Goal: Transaction & Acquisition: Download file/media

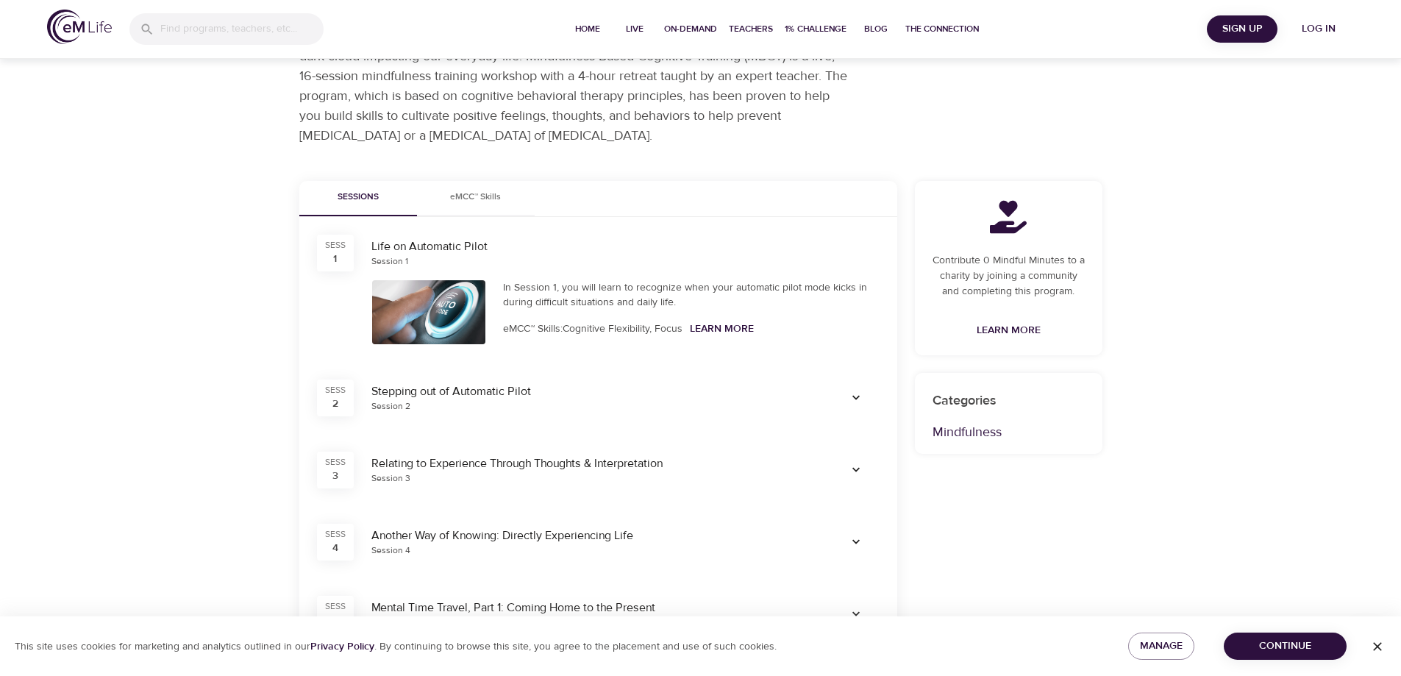
scroll to position [147, 0]
click at [720, 324] on link "Learn More" at bounding box center [722, 325] width 64 height 13
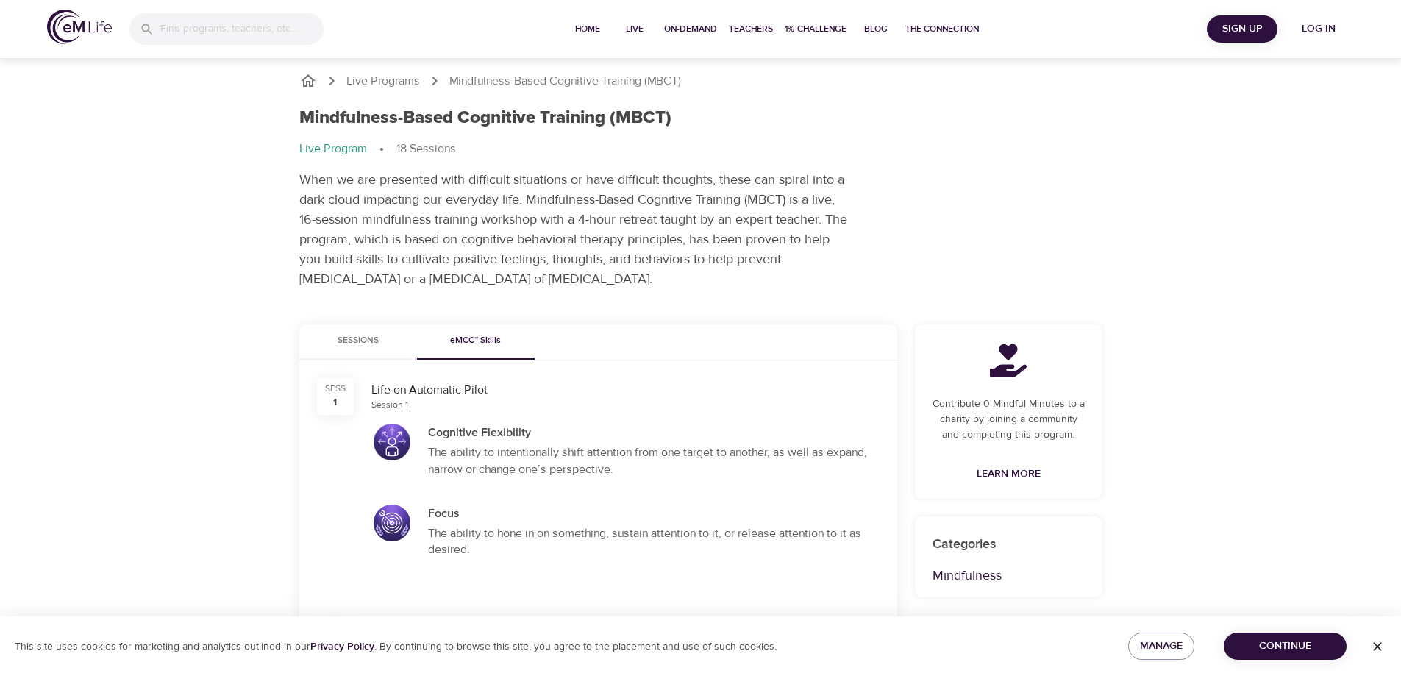
scroll to position [0, 0]
click at [1278, 646] on span "Continue" at bounding box center [1285, 646] width 99 height 18
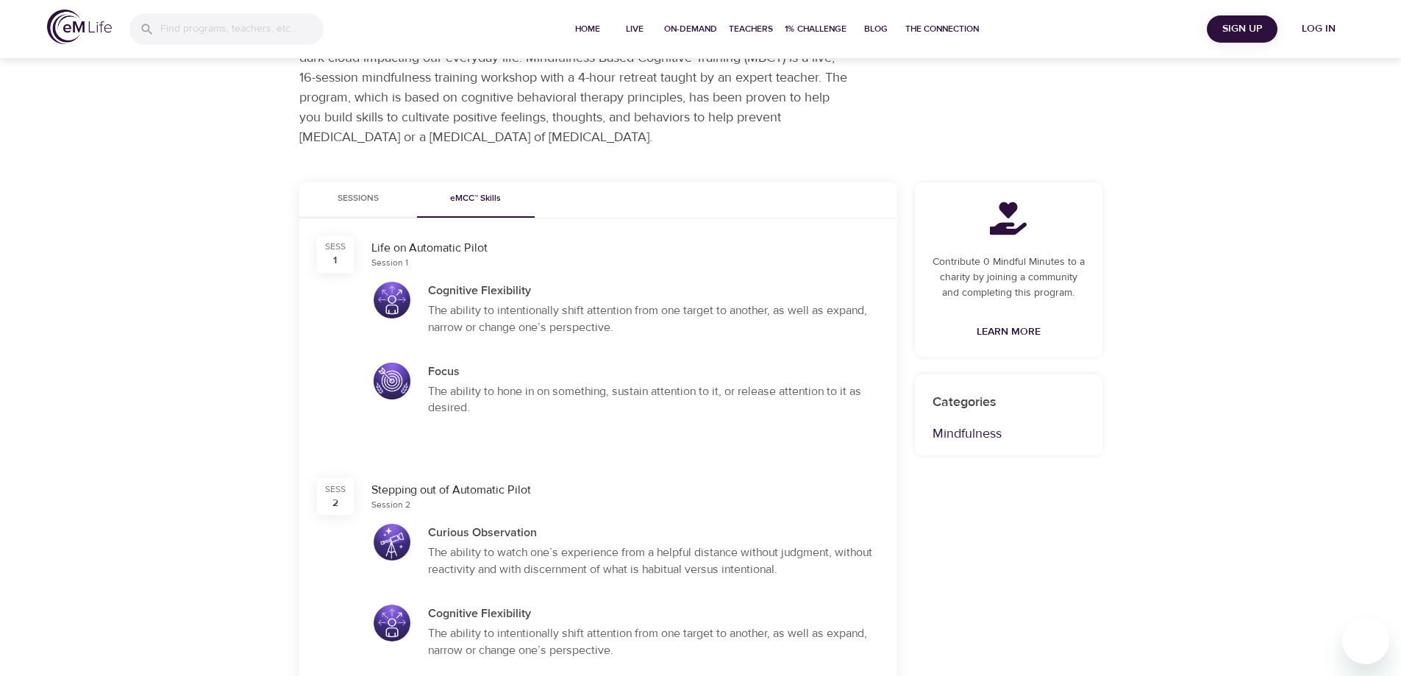
scroll to position [147, 0]
click at [332, 245] on div "Sess" at bounding box center [335, 242] width 21 height 13
click at [400, 243] on div "Life on Automatic Pilot" at bounding box center [625, 243] width 508 height 17
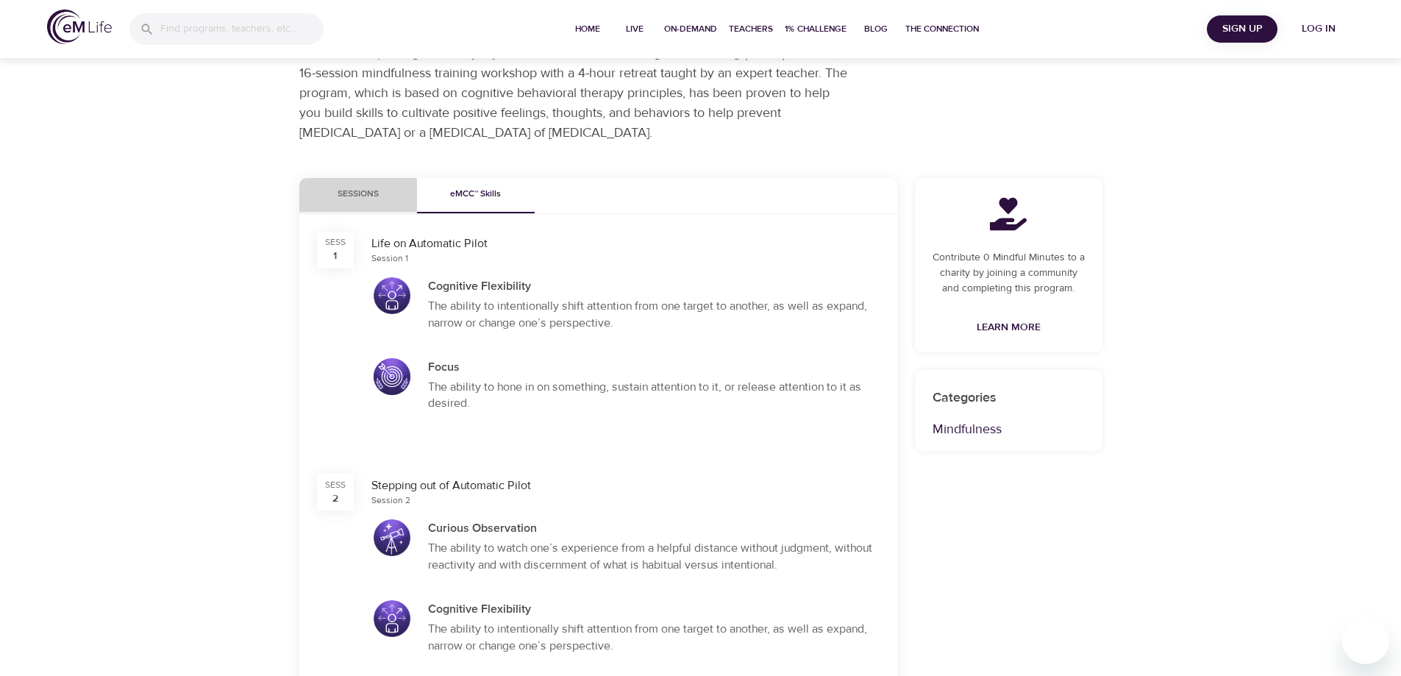
click at [357, 193] on span "Sessions" at bounding box center [358, 194] width 100 height 15
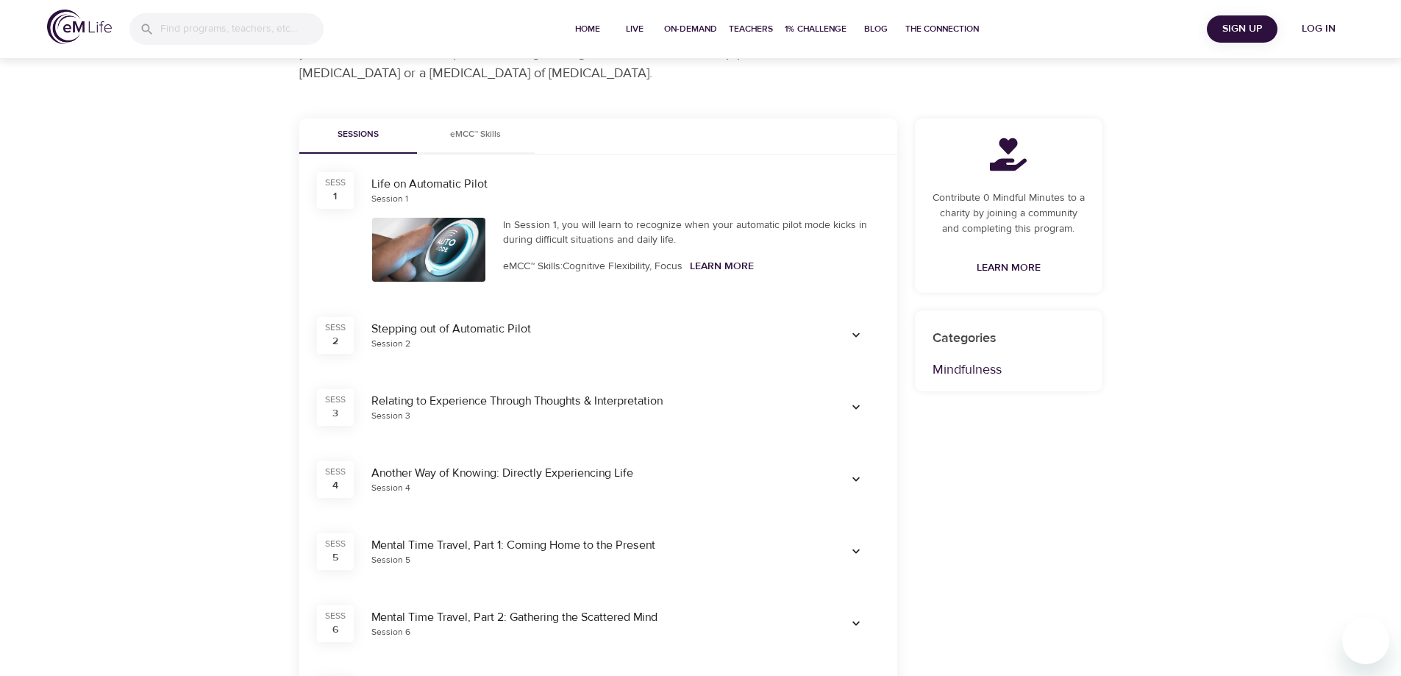
scroll to position [0, 0]
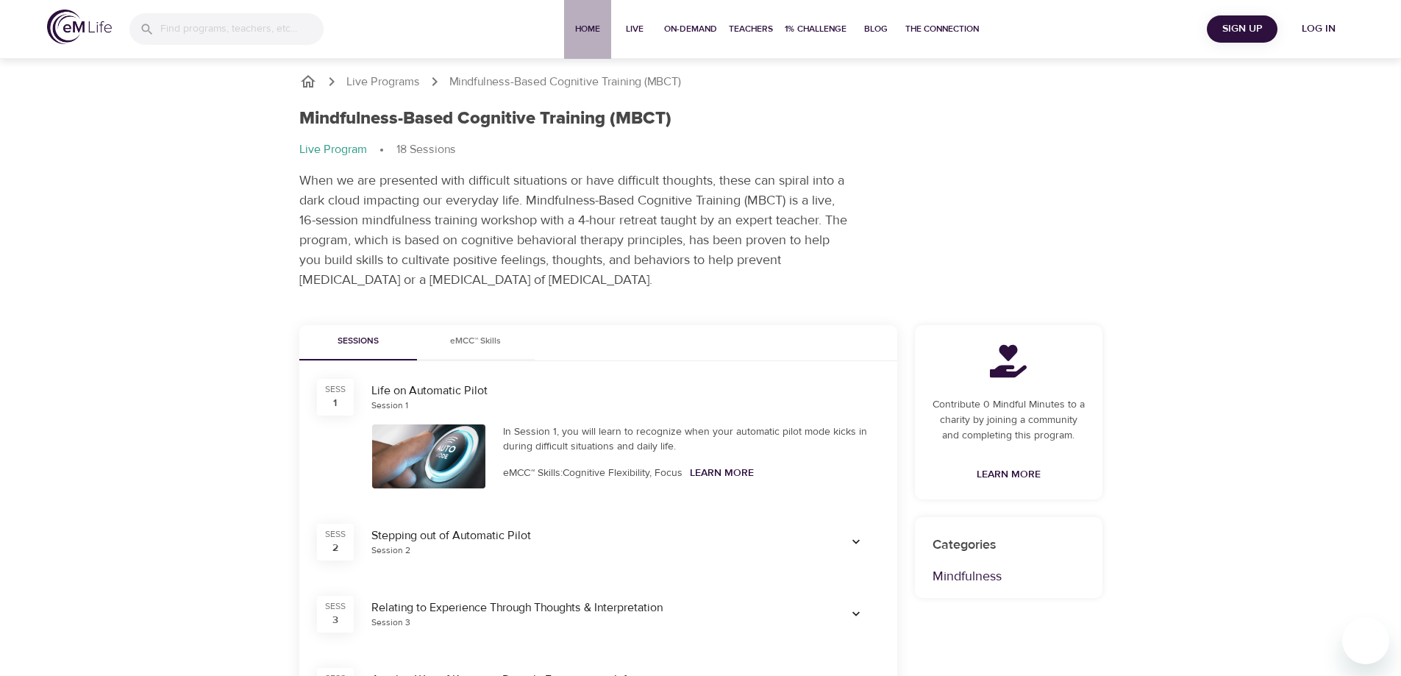
click at [583, 26] on span "Home" at bounding box center [587, 28] width 35 height 15
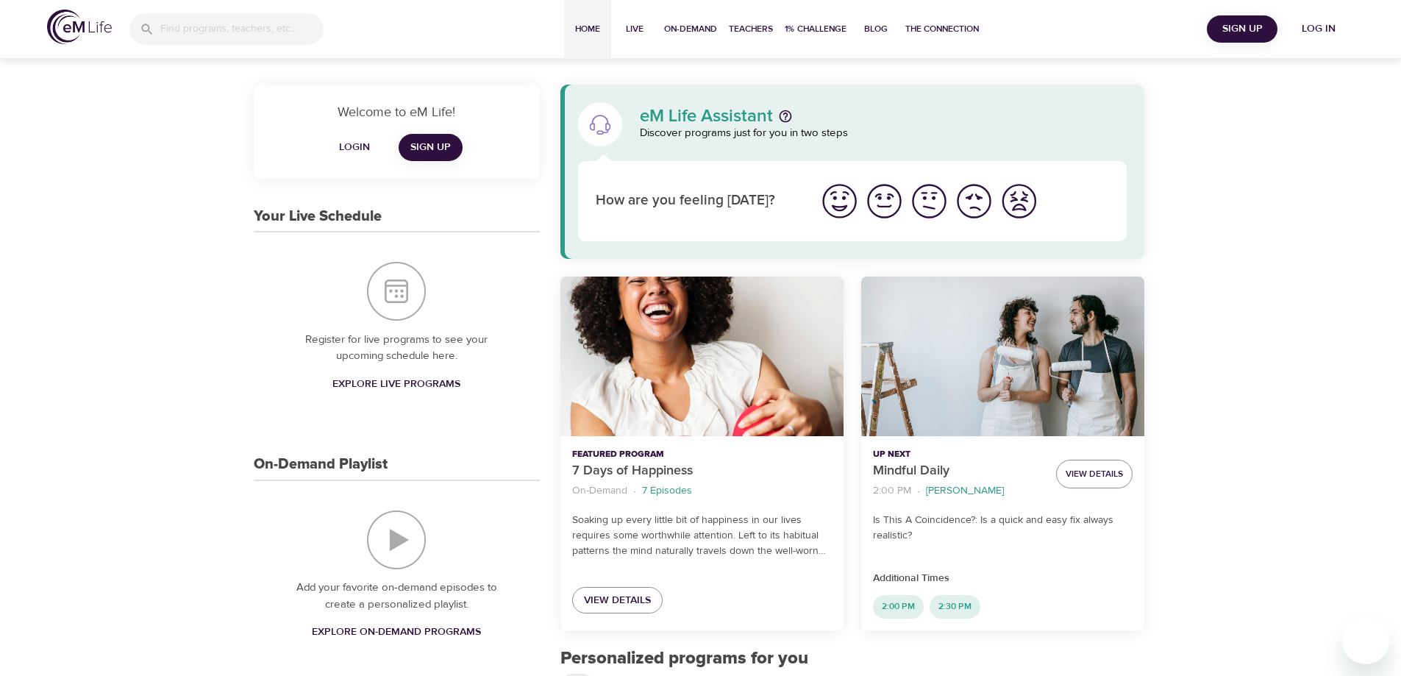
click at [354, 145] on span "Login" at bounding box center [354, 147] width 35 height 18
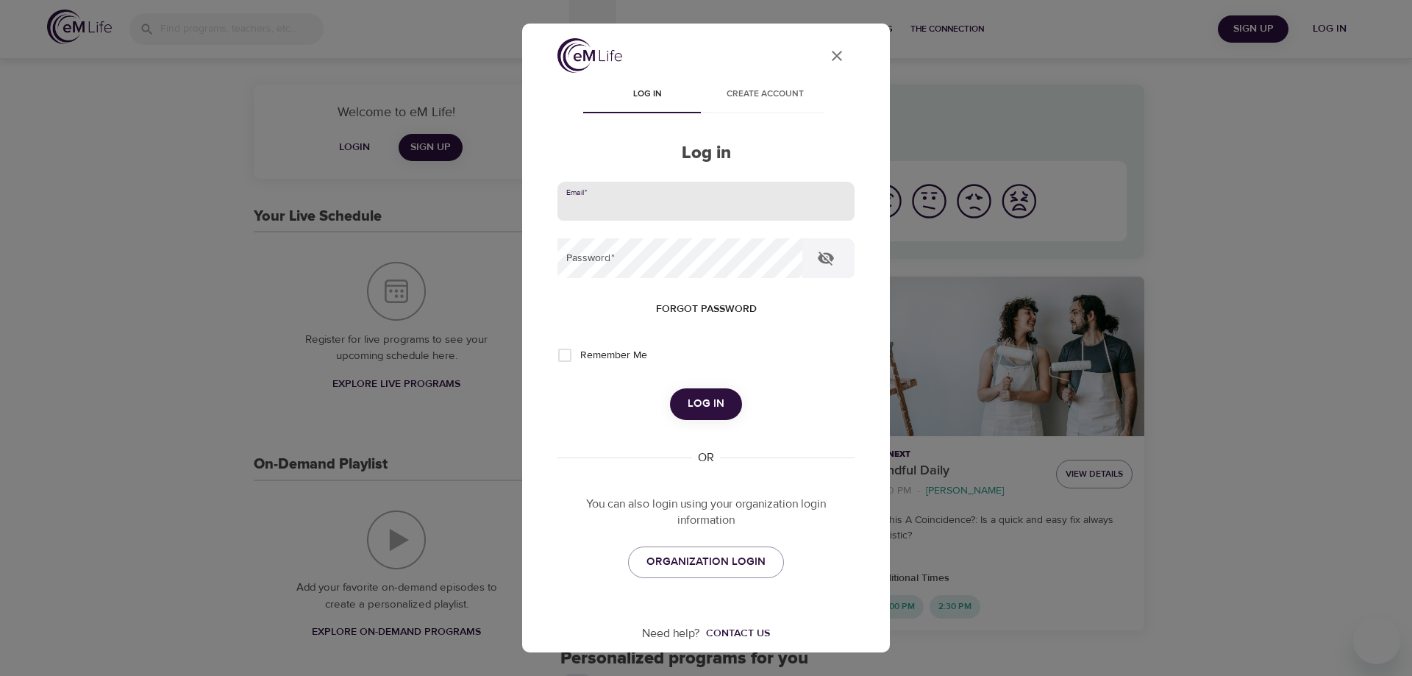
click at [599, 196] on input "email" at bounding box center [705, 202] width 297 height 40
type input "[EMAIL_ADDRESS][DOMAIN_NAME]"
click at [670, 388] on button "Log in" at bounding box center [706, 403] width 72 height 31
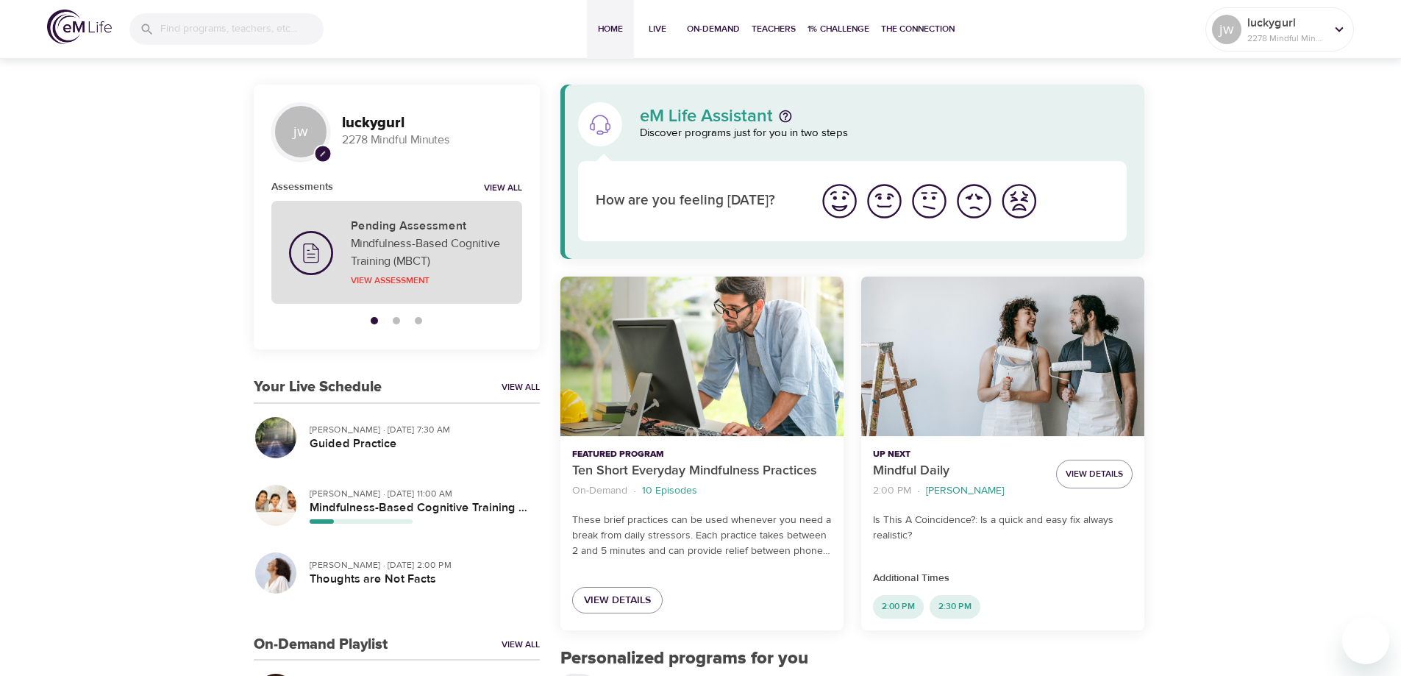
click at [377, 241] on p "Mindfulness-Based Cognitive Training (MBCT)" at bounding box center [428, 252] width 154 height 35
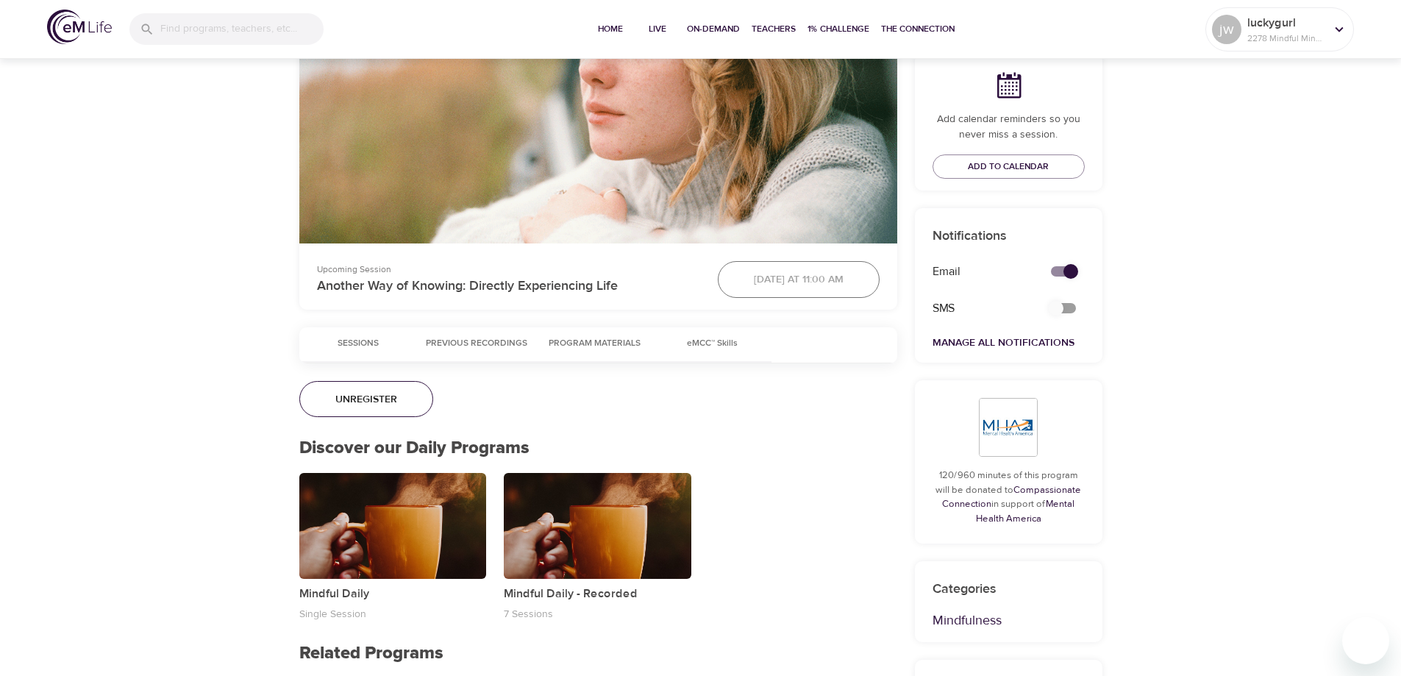
scroll to position [515, 0]
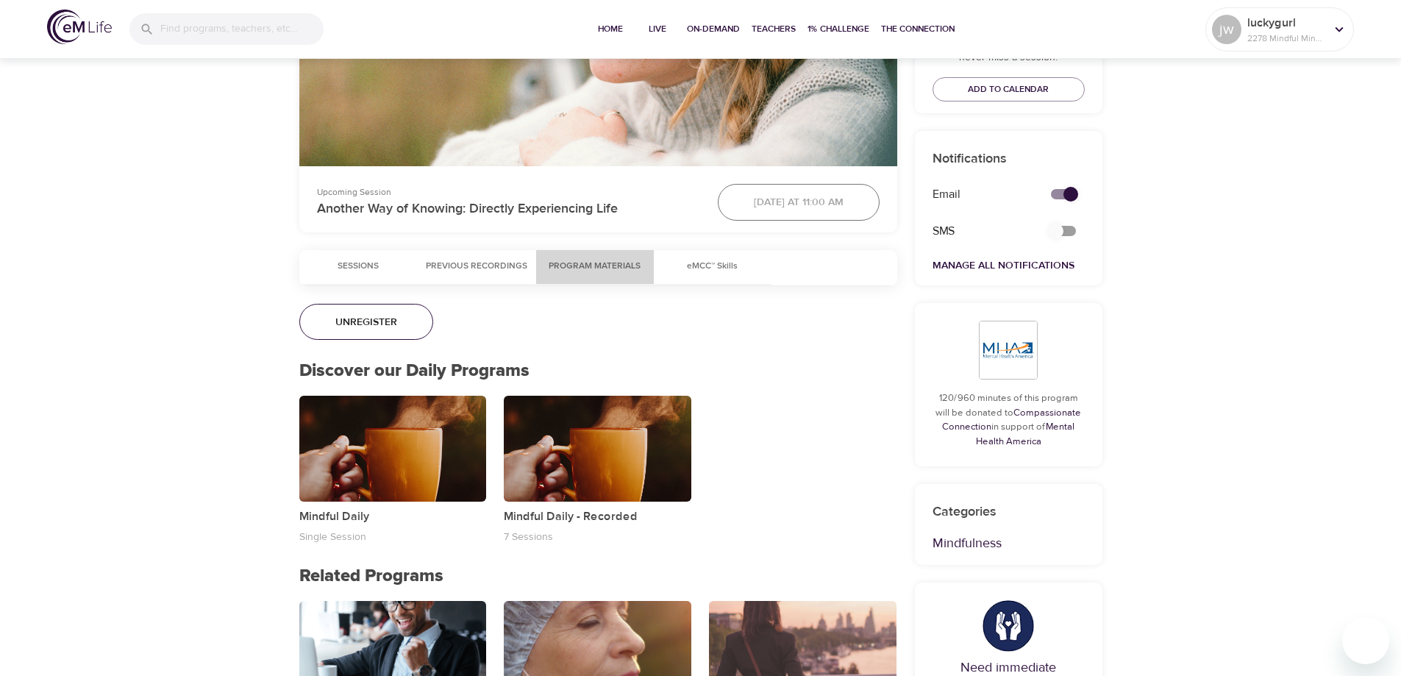
click at [586, 265] on span "Program Materials" at bounding box center [595, 266] width 100 height 15
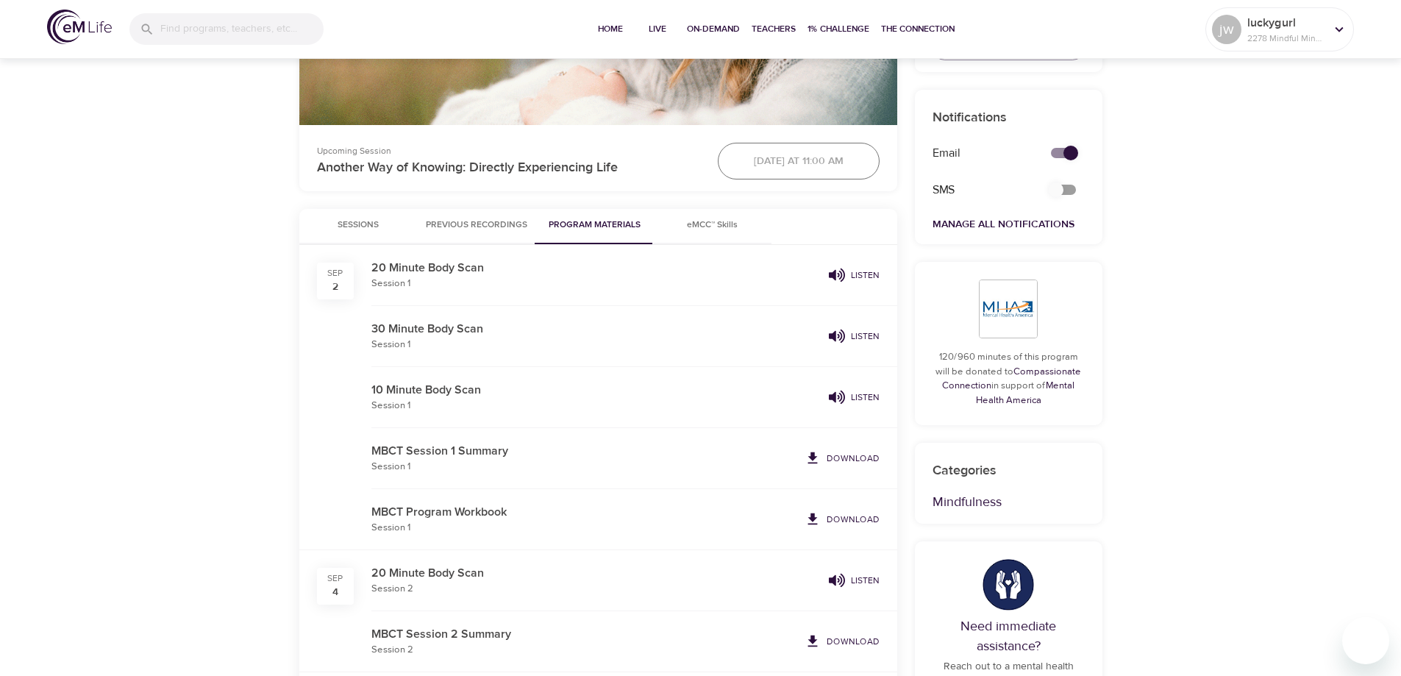
scroll to position [588, 0]
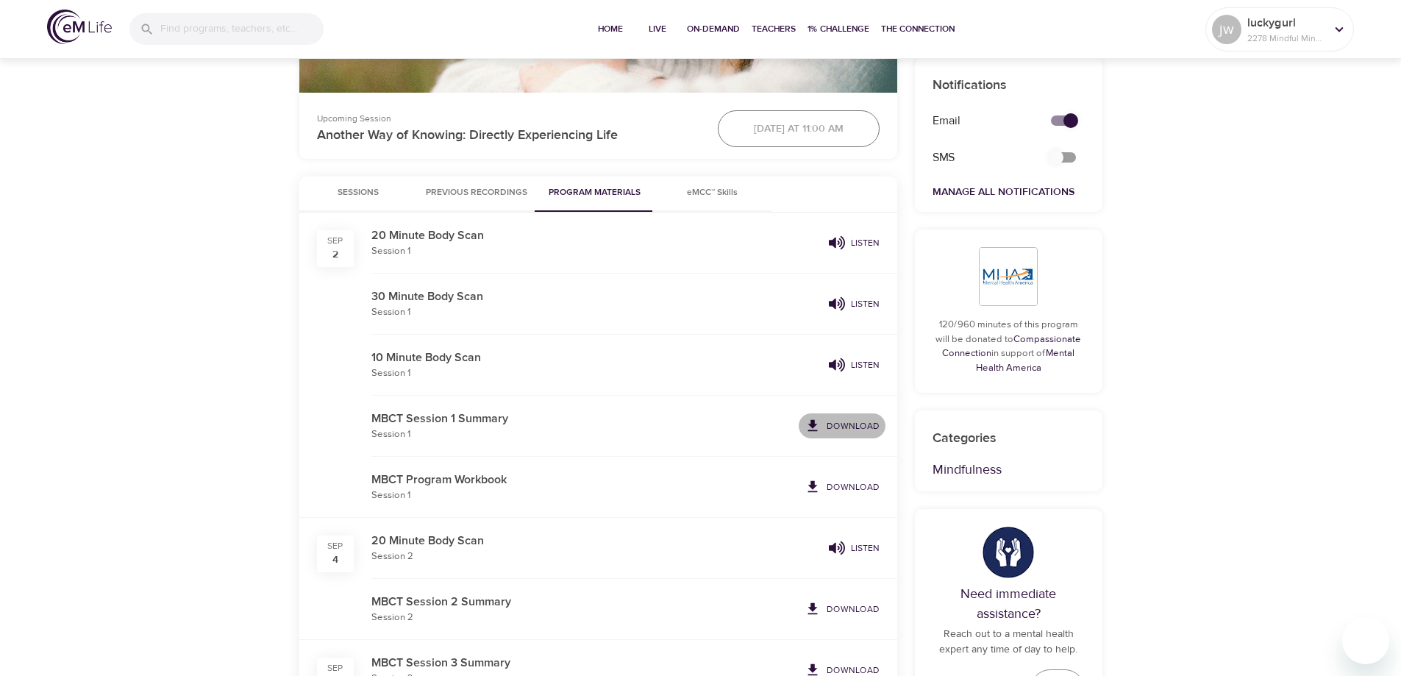
click at [855, 428] on p "Download" at bounding box center [853, 425] width 53 height 13
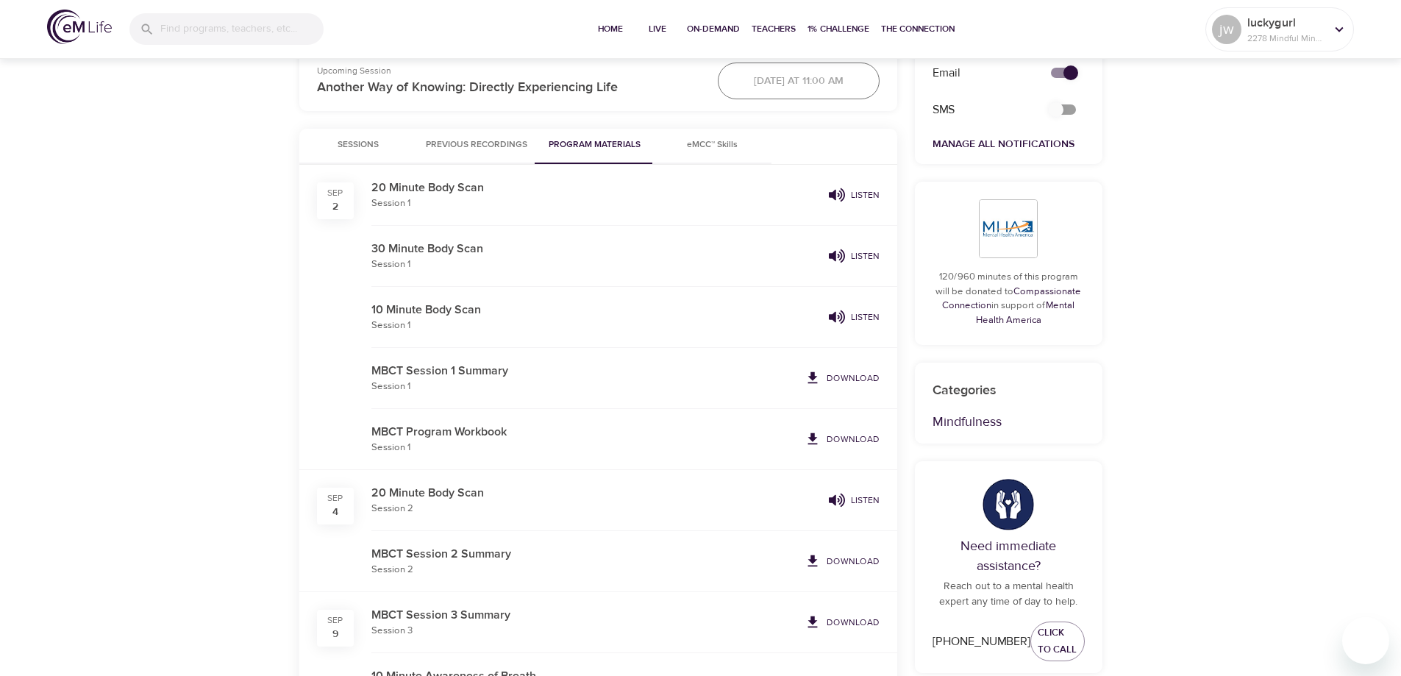
scroll to position [662, 0]
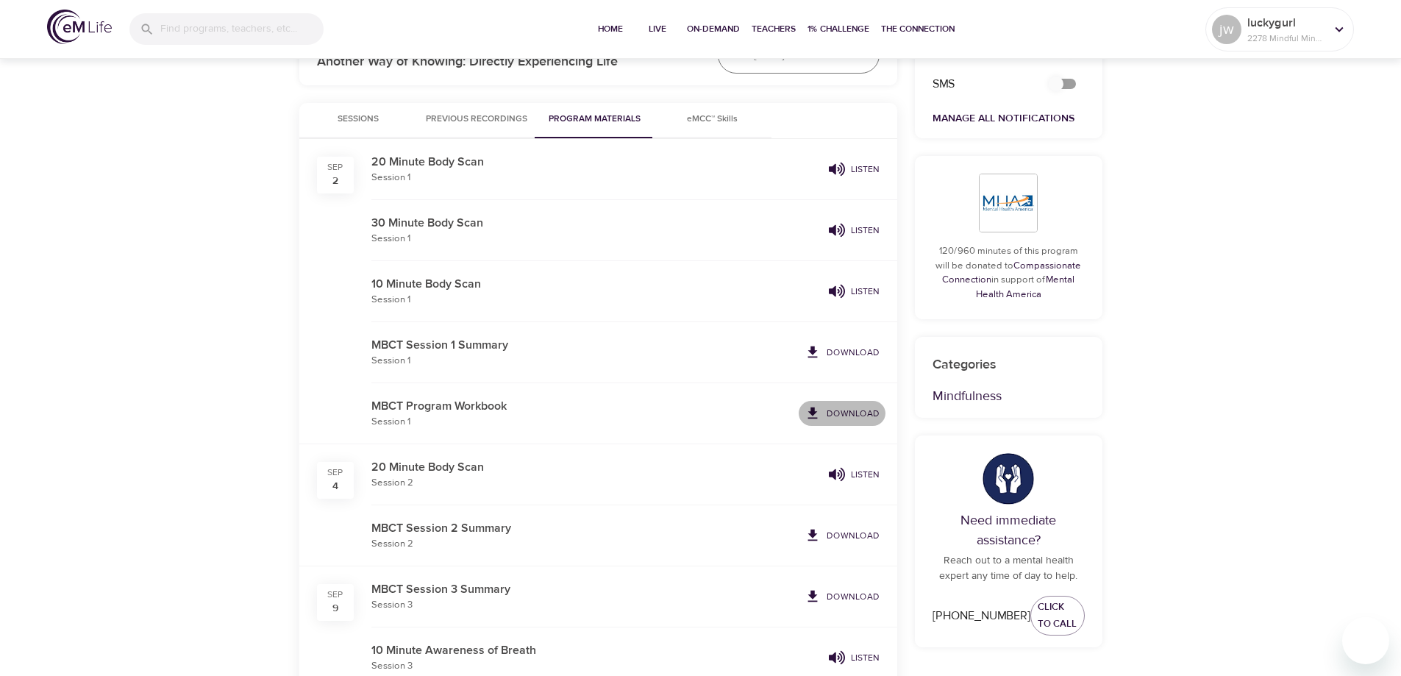
click at [847, 404] on link "Download" at bounding box center [842, 413] width 87 height 25
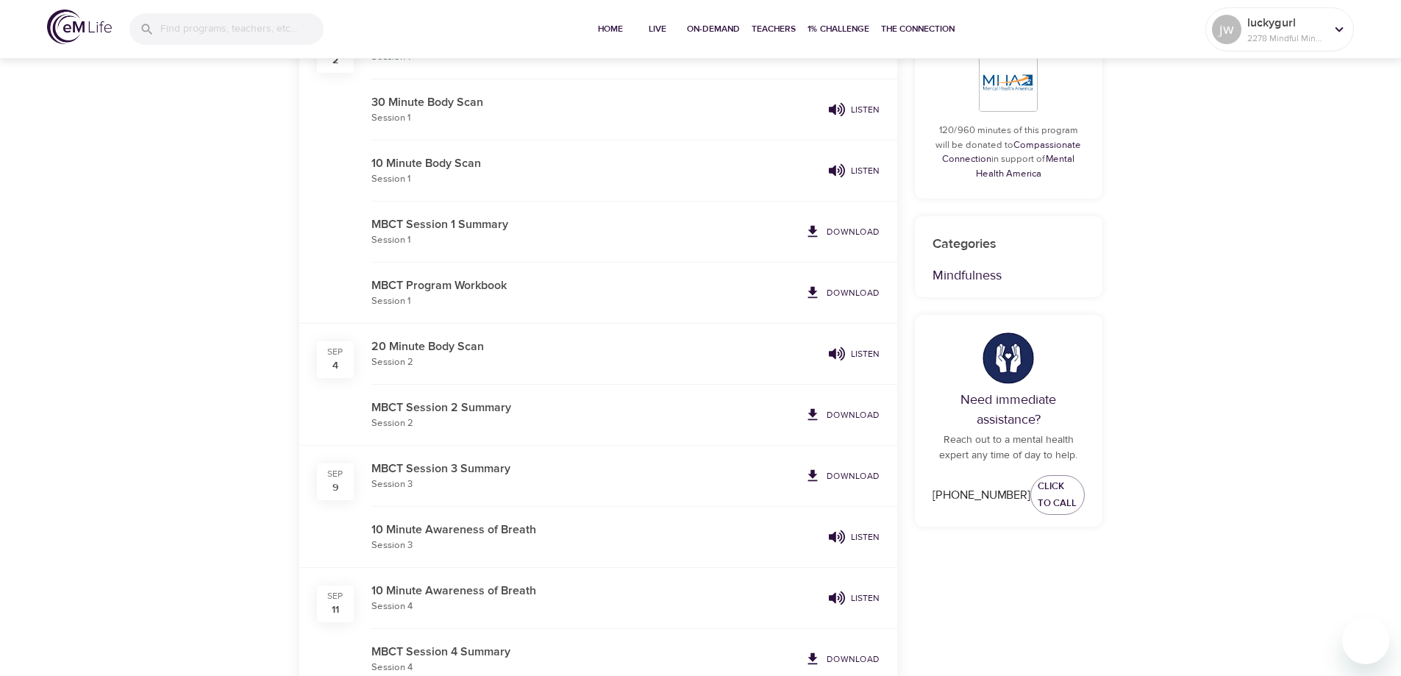
scroll to position [809, 0]
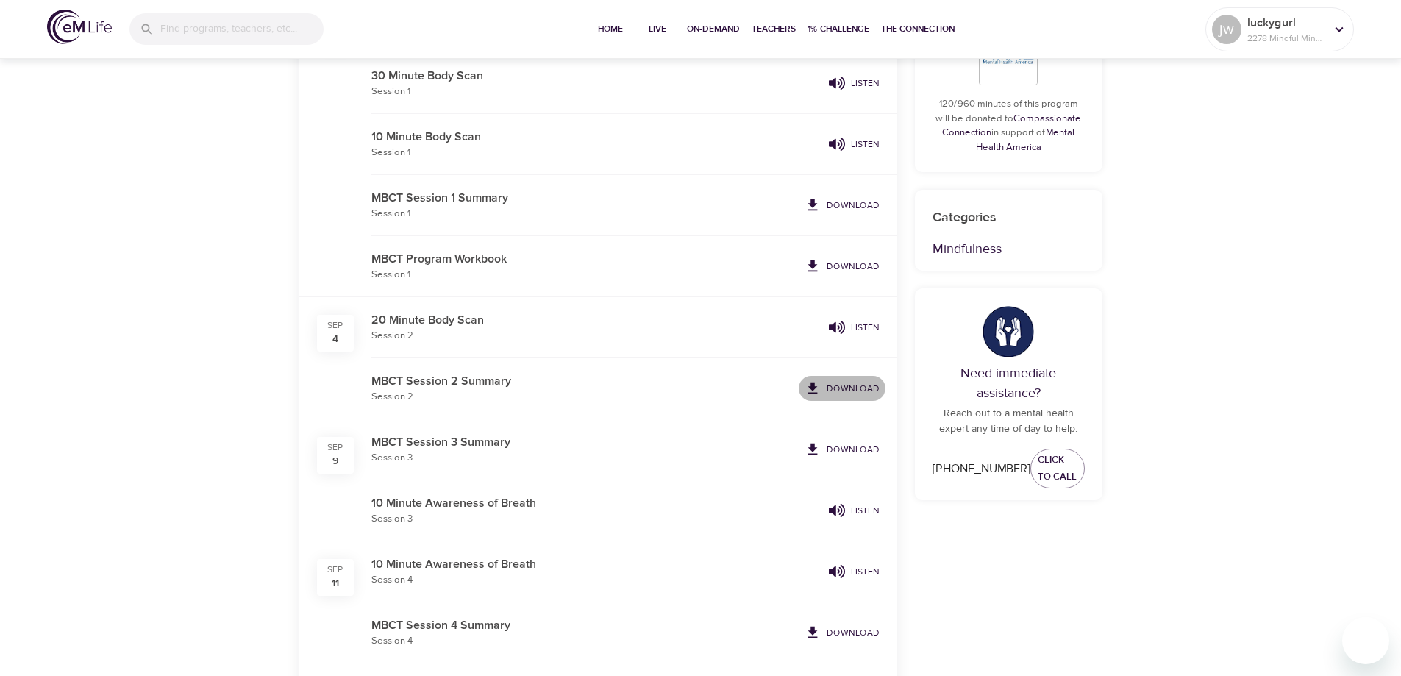
click at [840, 384] on p "Download" at bounding box center [853, 388] width 53 height 13
click at [851, 446] on p "Download" at bounding box center [853, 449] width 53 height 13
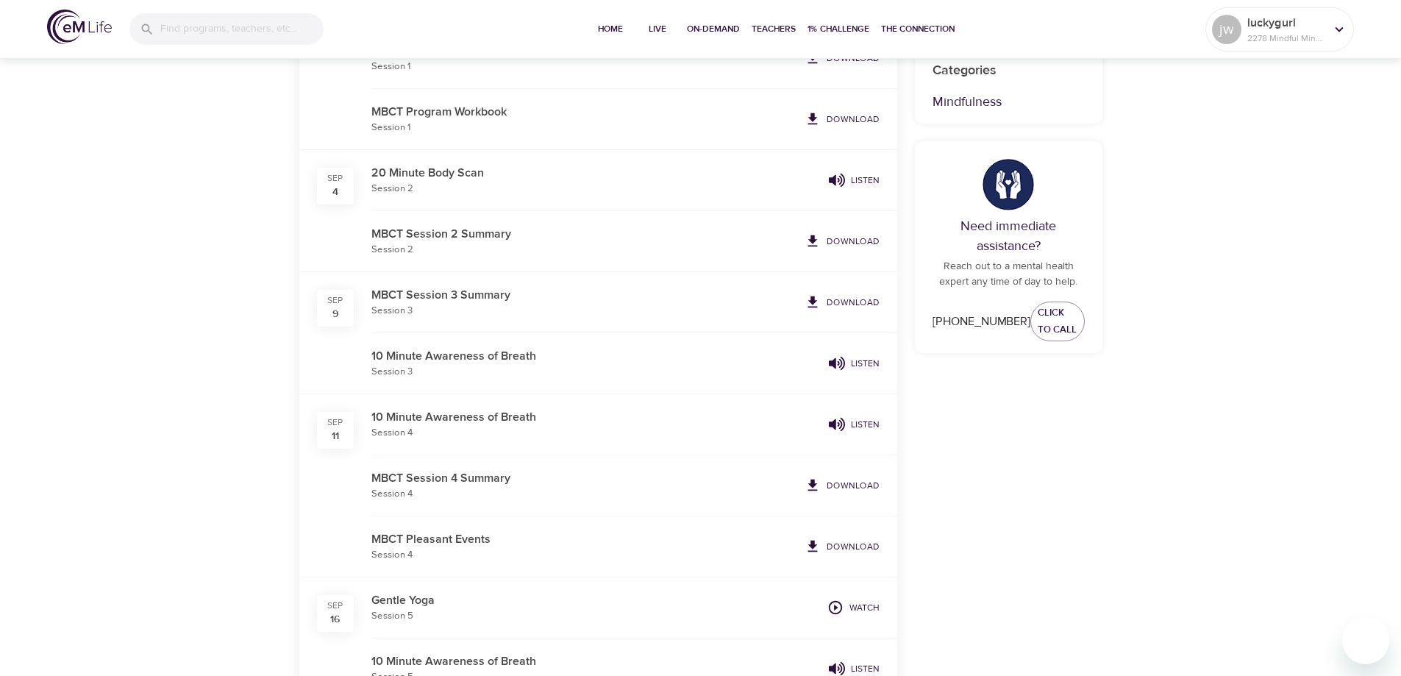
scroll to position [1030, 0]
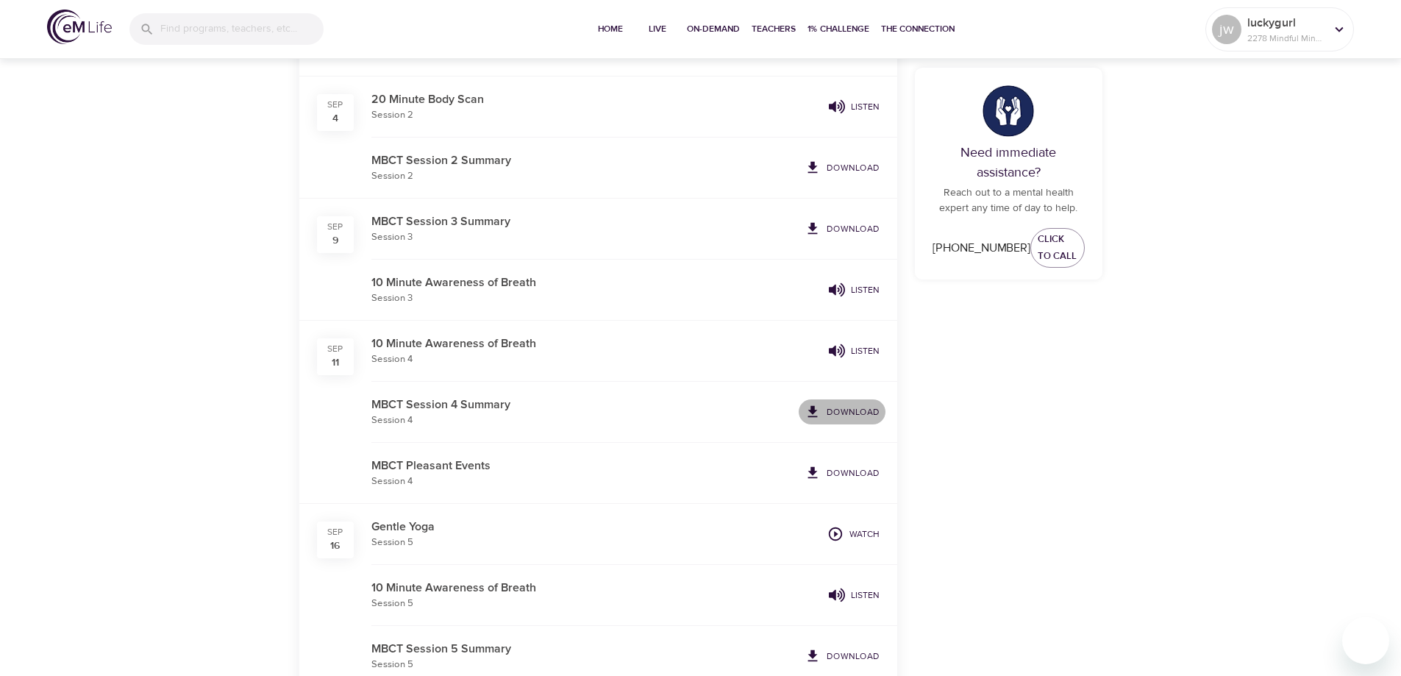
click at [844, 409] on p "Download" at bounding box center [853, 411] width 53 height 13
click at [849, 473] on p "Download" at bounding box center [853, 472] width 53 height 13
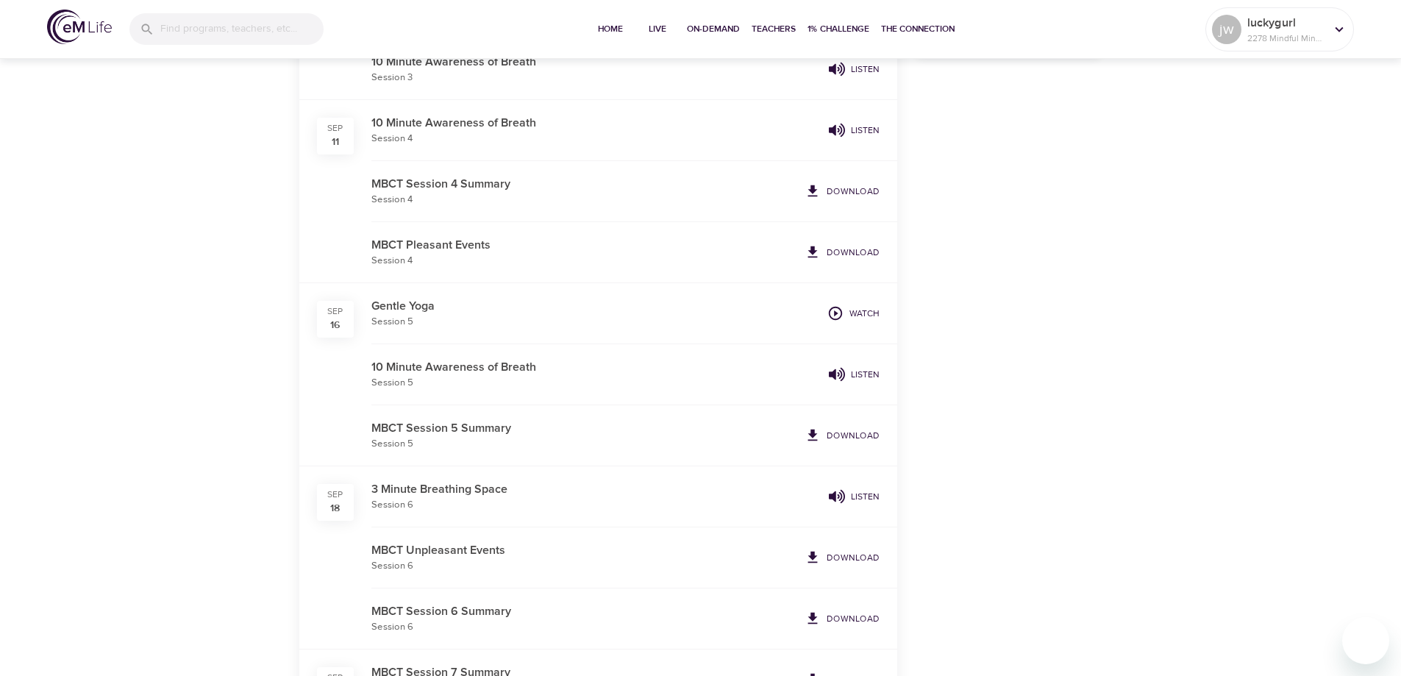
scroll to position [1324, 0]
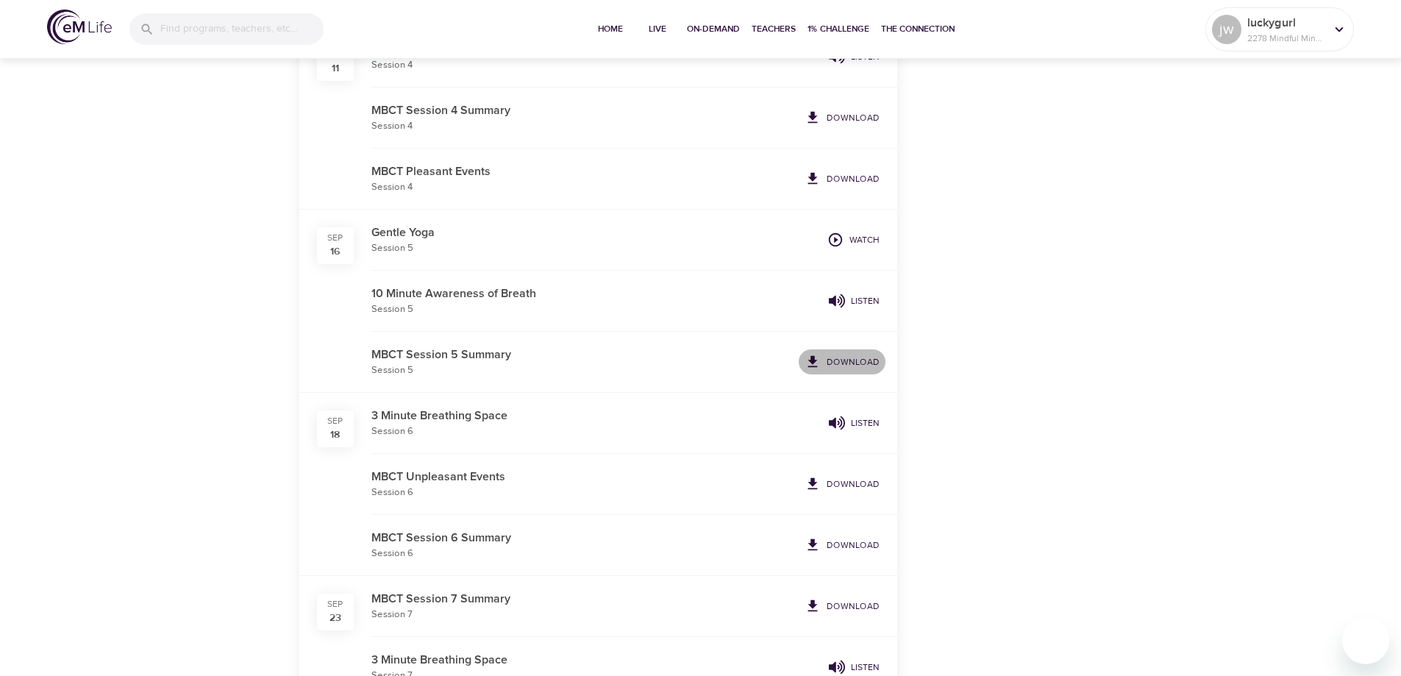
click at [849, 363] on p "Download" at bounding box center [853, 361] width 53 height 13
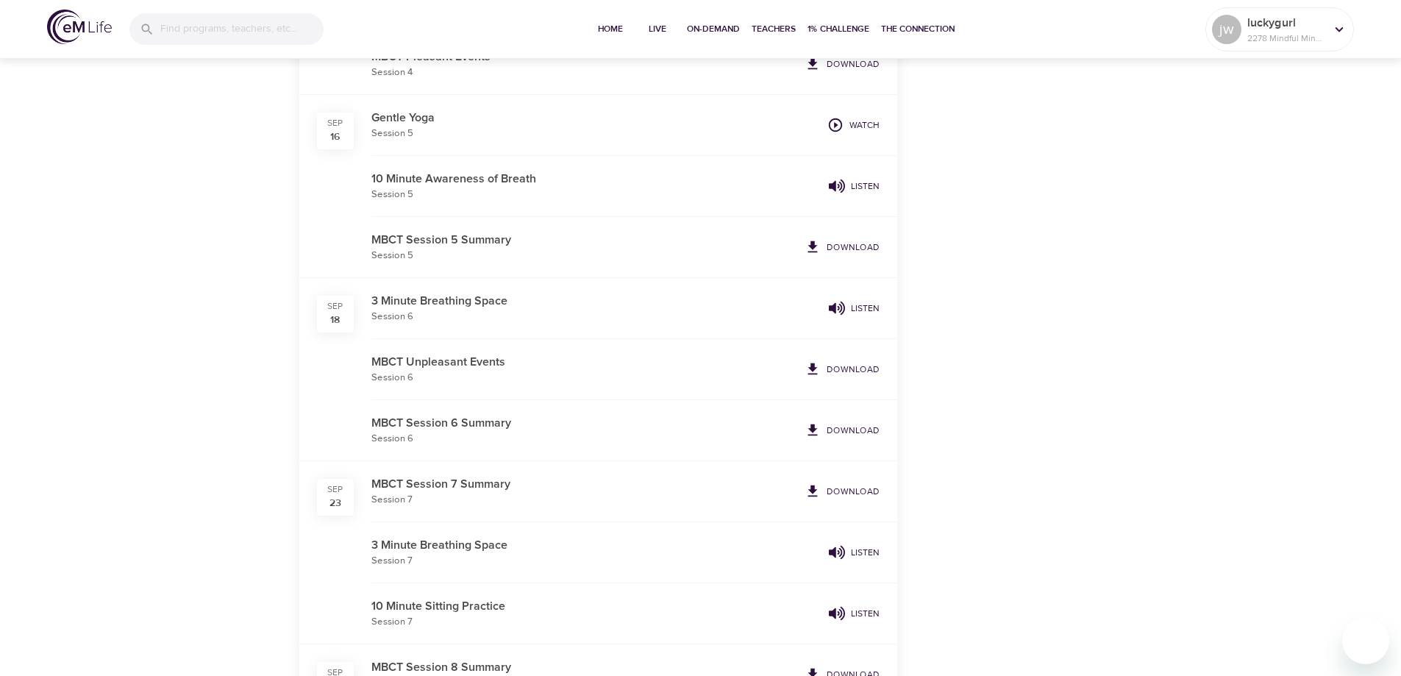
scroll to position [1471, 0]
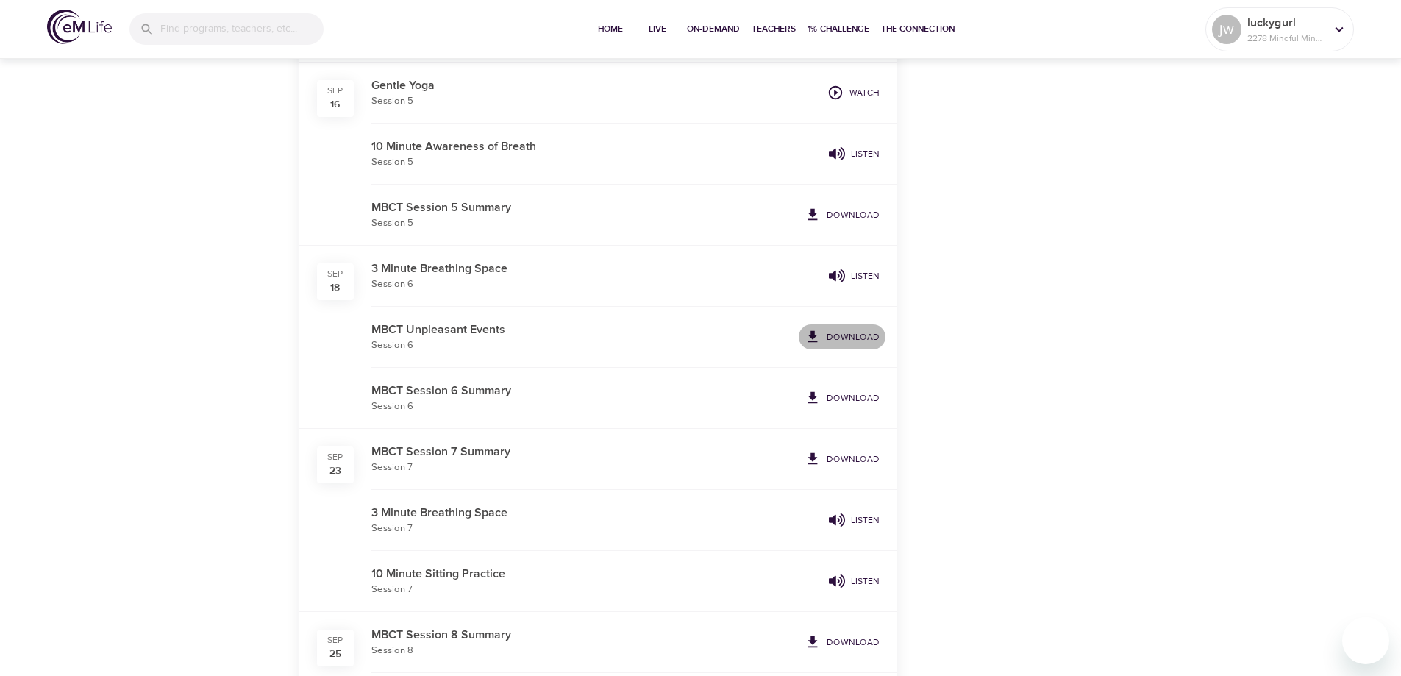
click at [859, 333] on p "Download" at bounding box center [853, 336] width 53 height 13
click at [841, 396] on p "Download" at bounding box center [853, 397] width 53 height 13
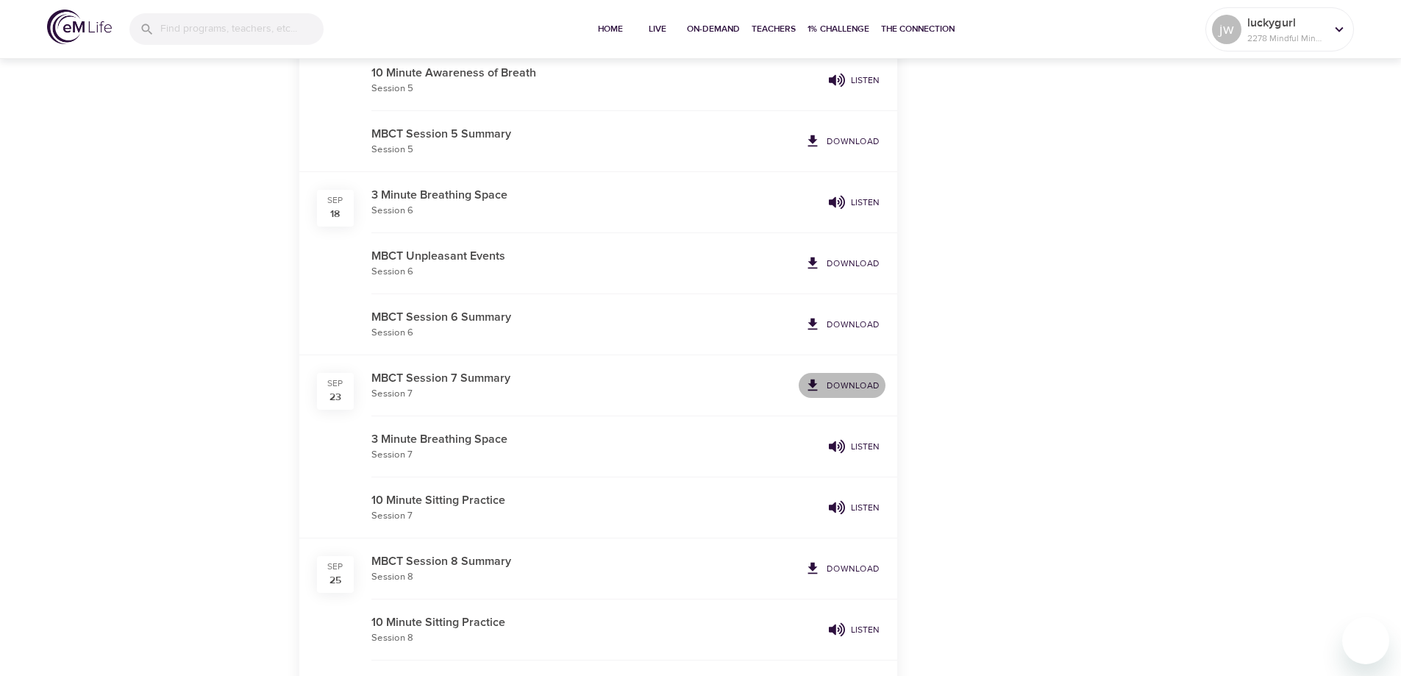
click at [852, 384] on p "Download" at bounding box center [853, 385] width 53 height 13
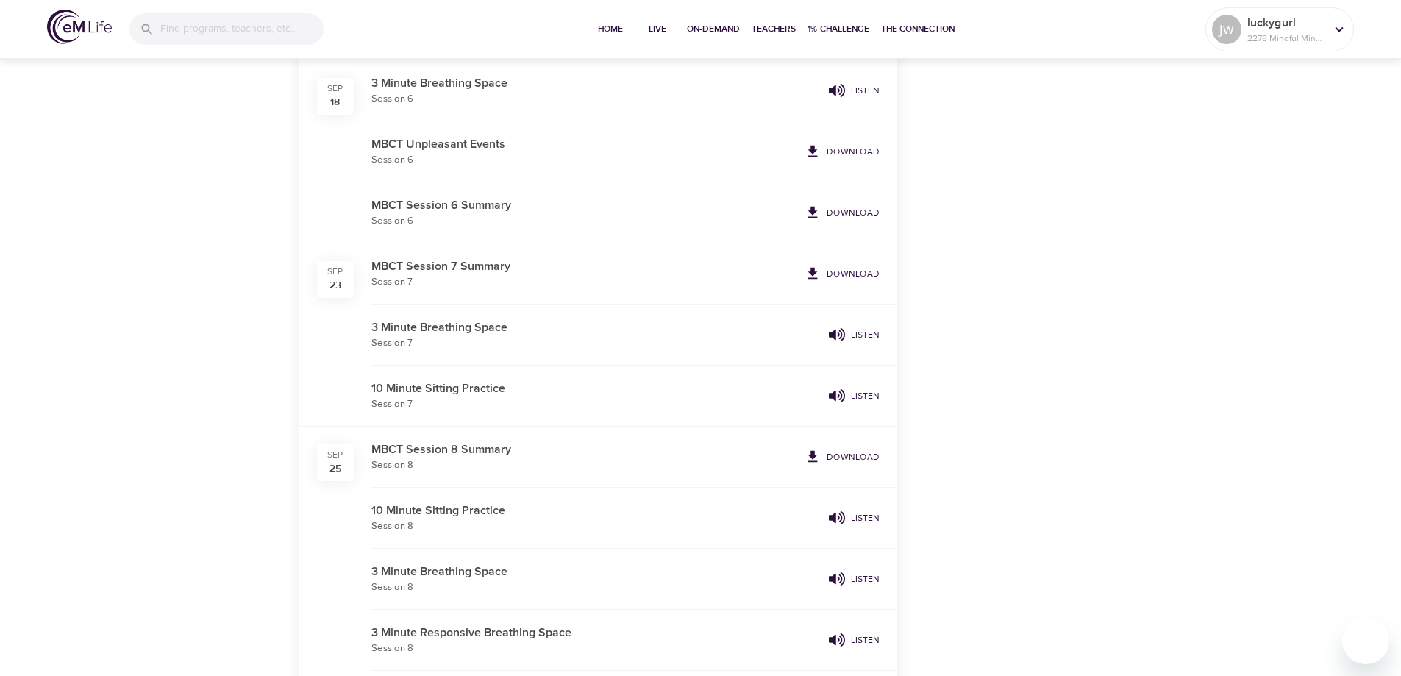
scroll to position [1692, 0]
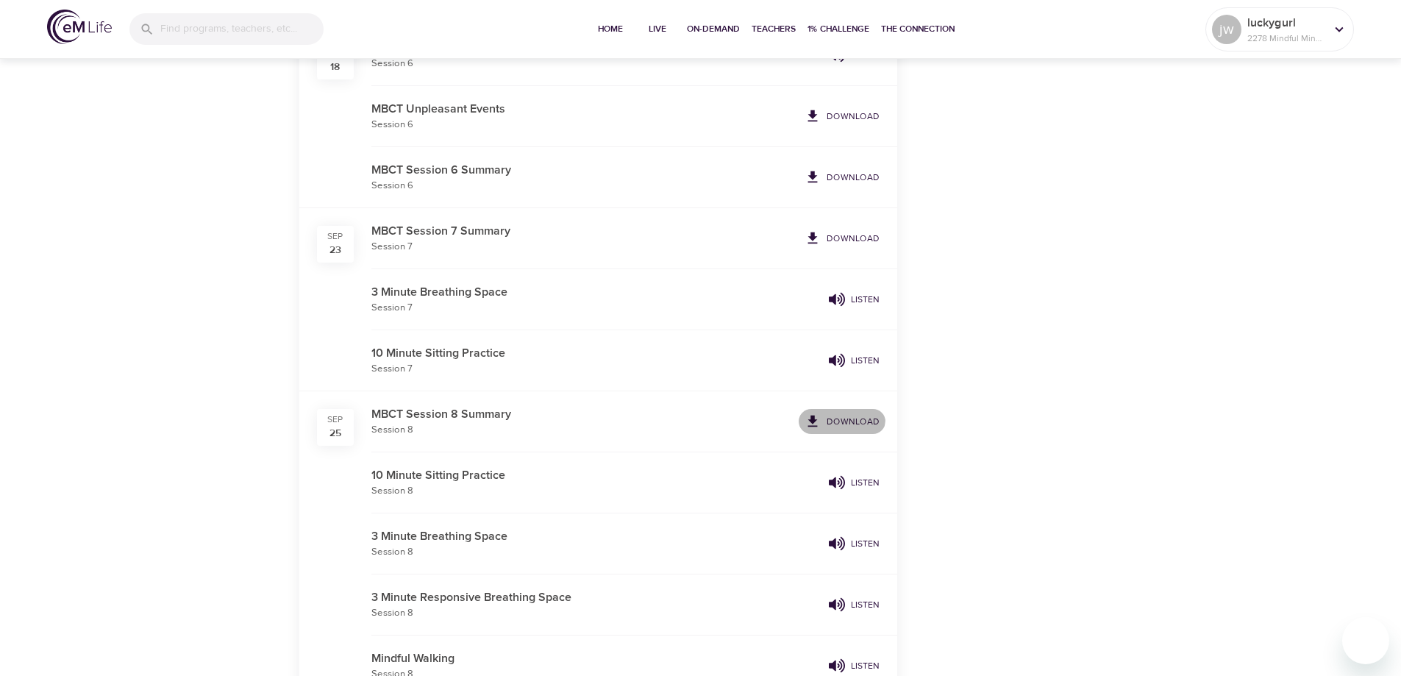
click at [844, 420] on p "Download" at bounding box center [853, 421] width 53 height 13
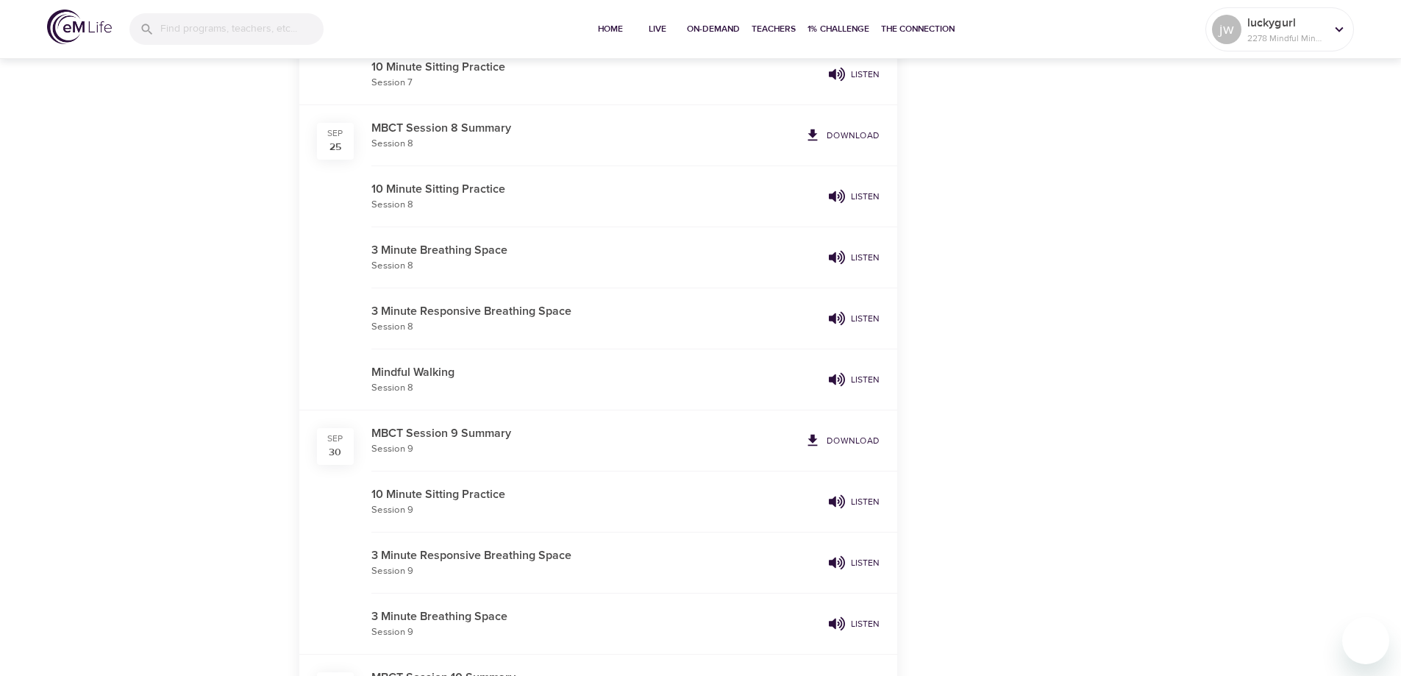
scroll to position [1986, 0]
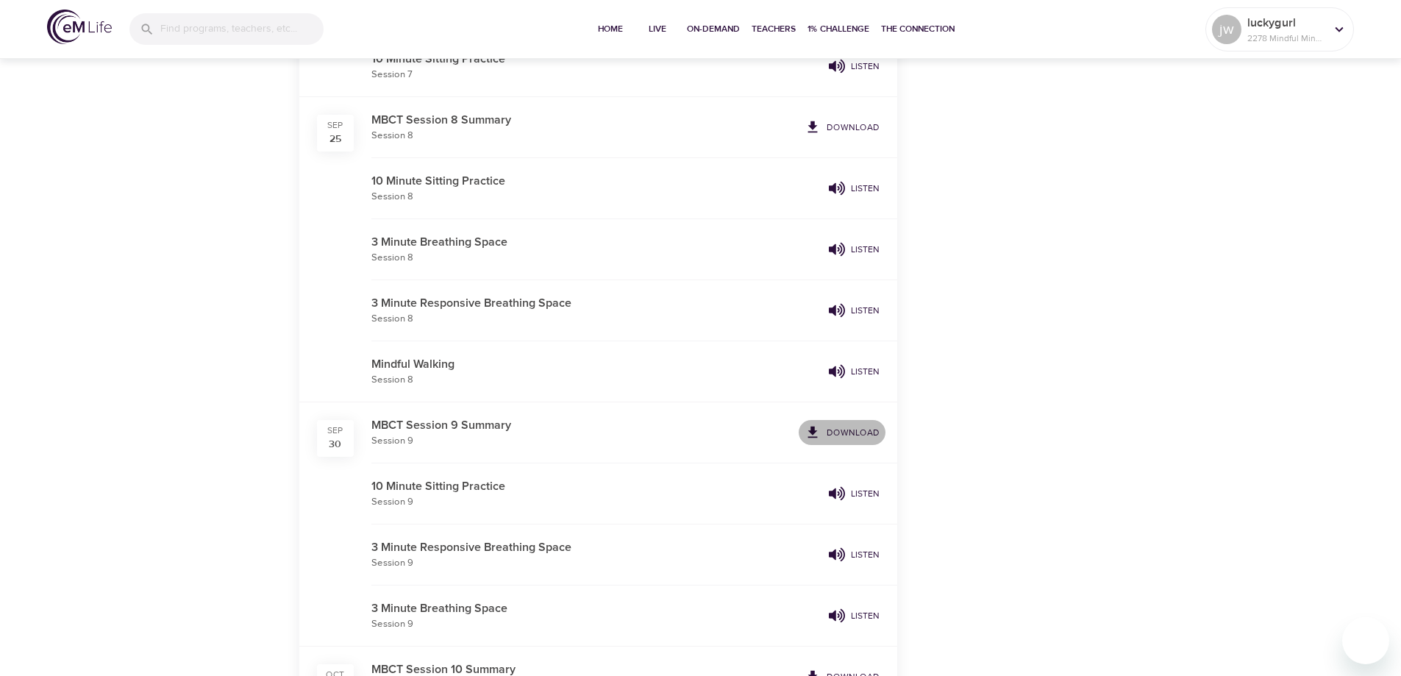
click at [847, 429] on p "Download" at bounding box center [853, 432] width 53 height 13
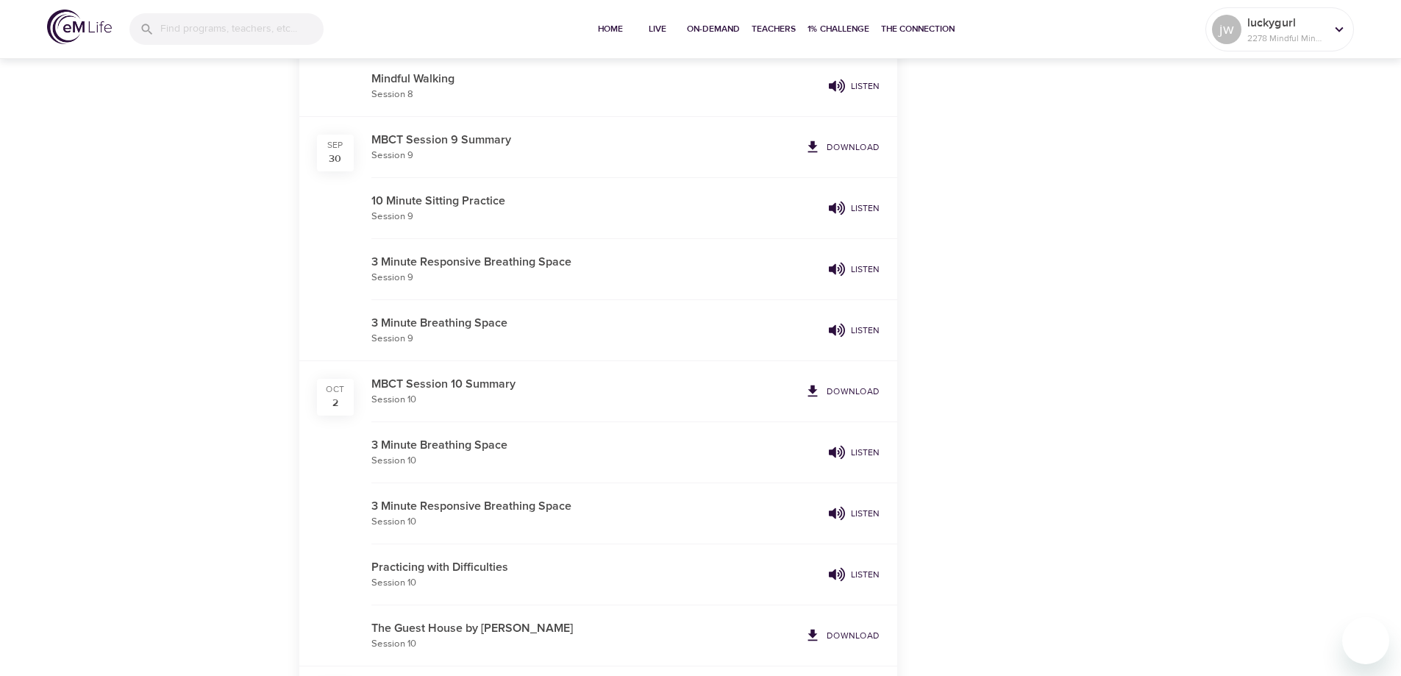
scroll to position [2280, 0]
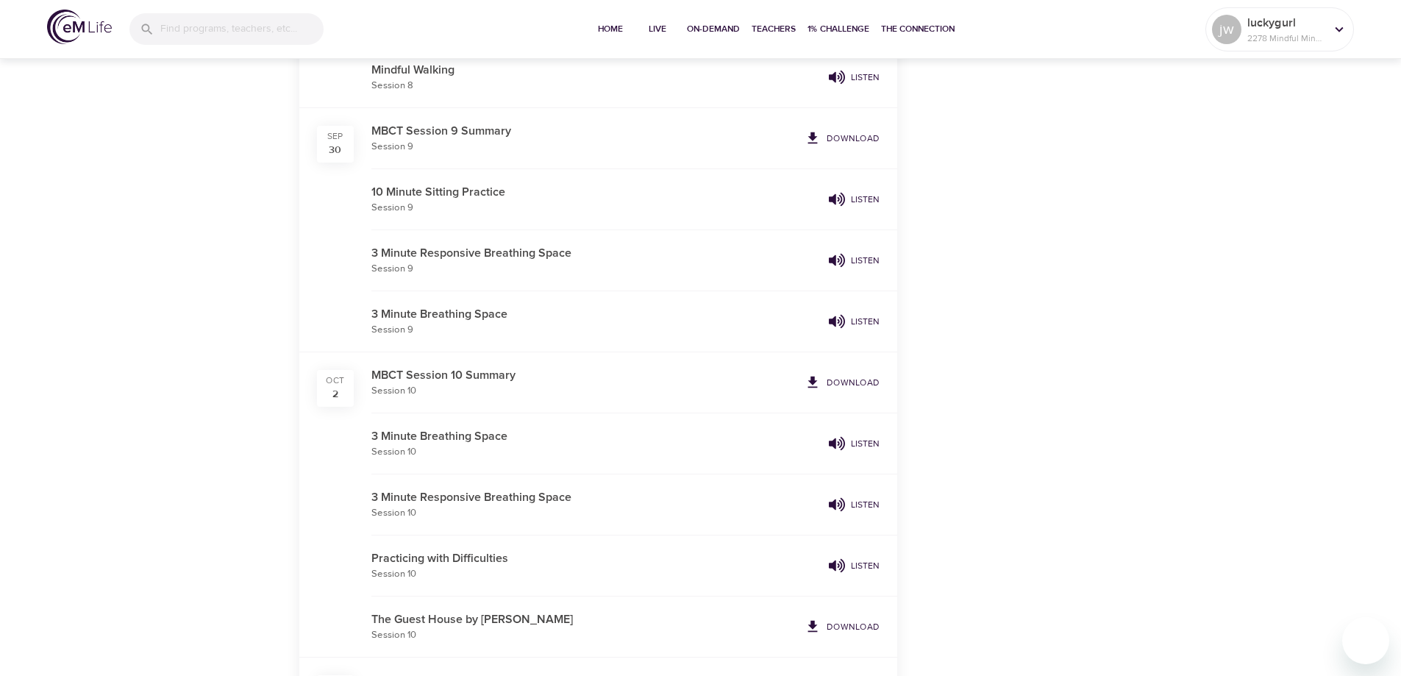
click at [857, 380] on p "Download" at bounding box center [853, 382] width 53 height 13
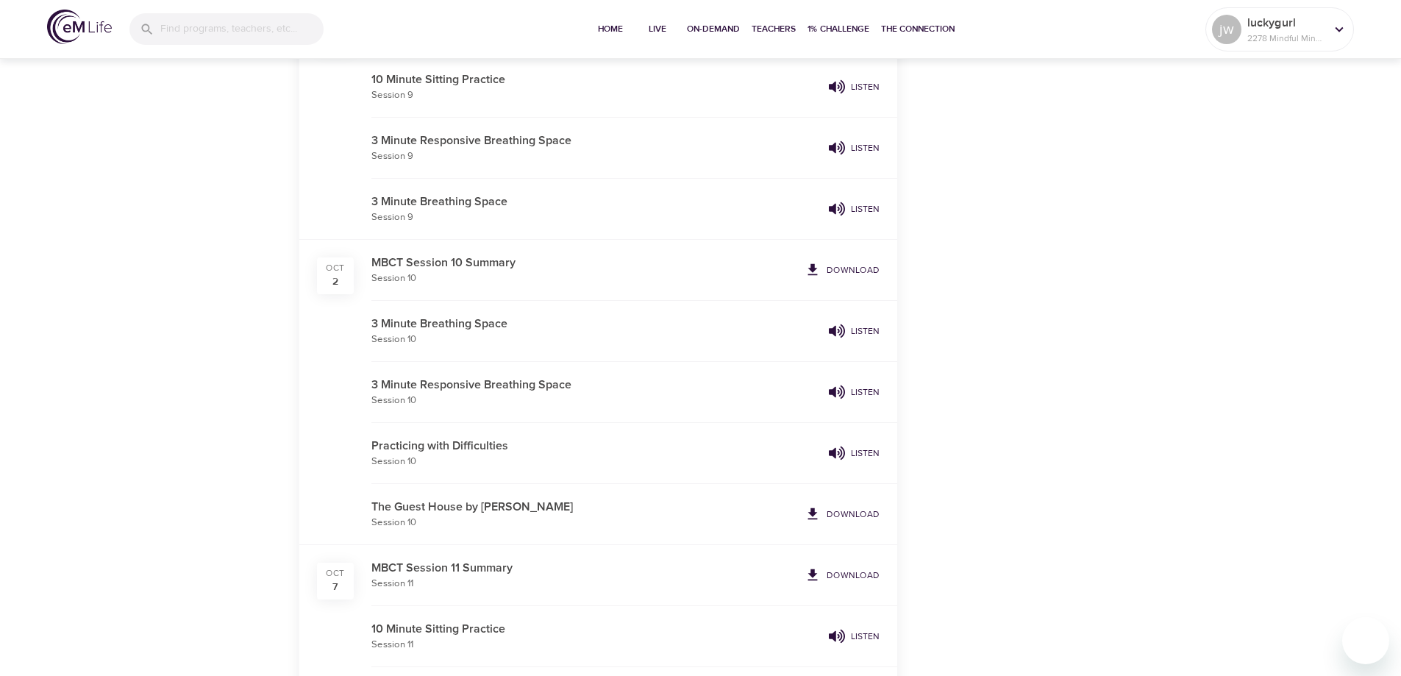
scroll to position [2427, 0]
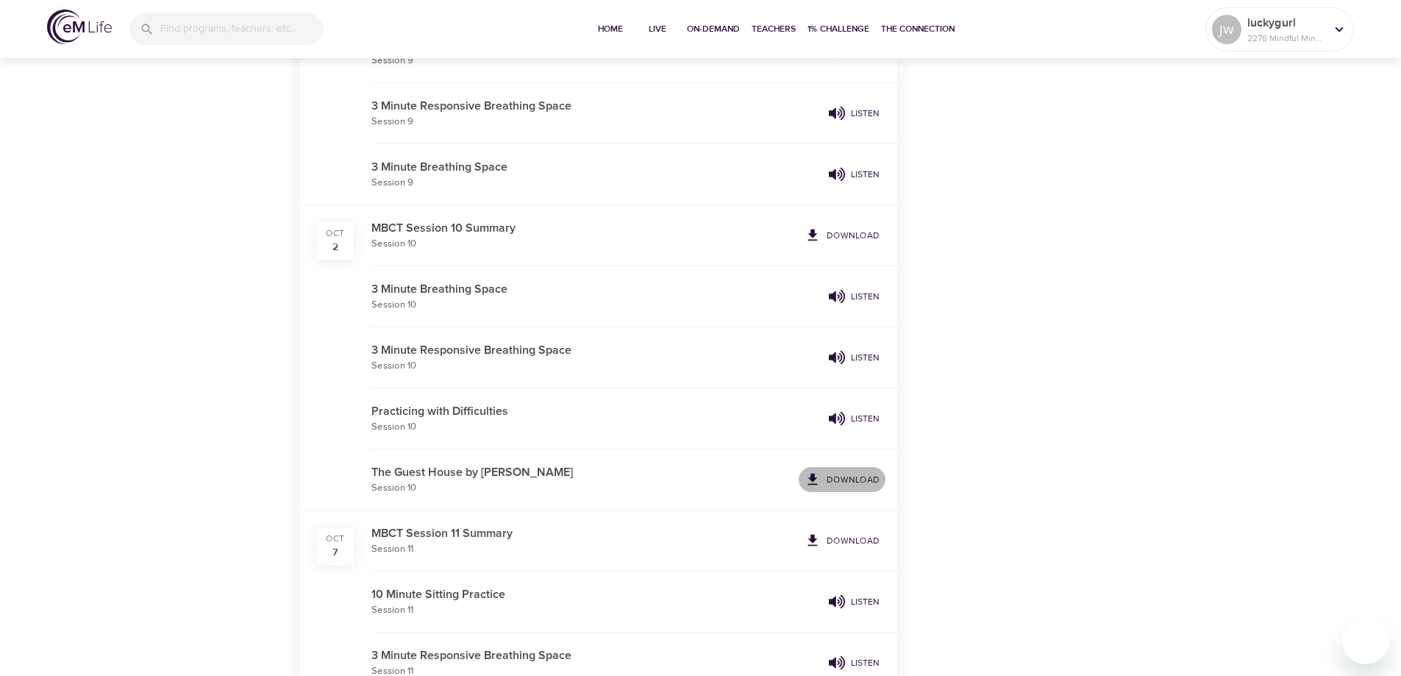
click at [852, 480] on p "Download" at bounding box center [853, 479] width 53 height 13
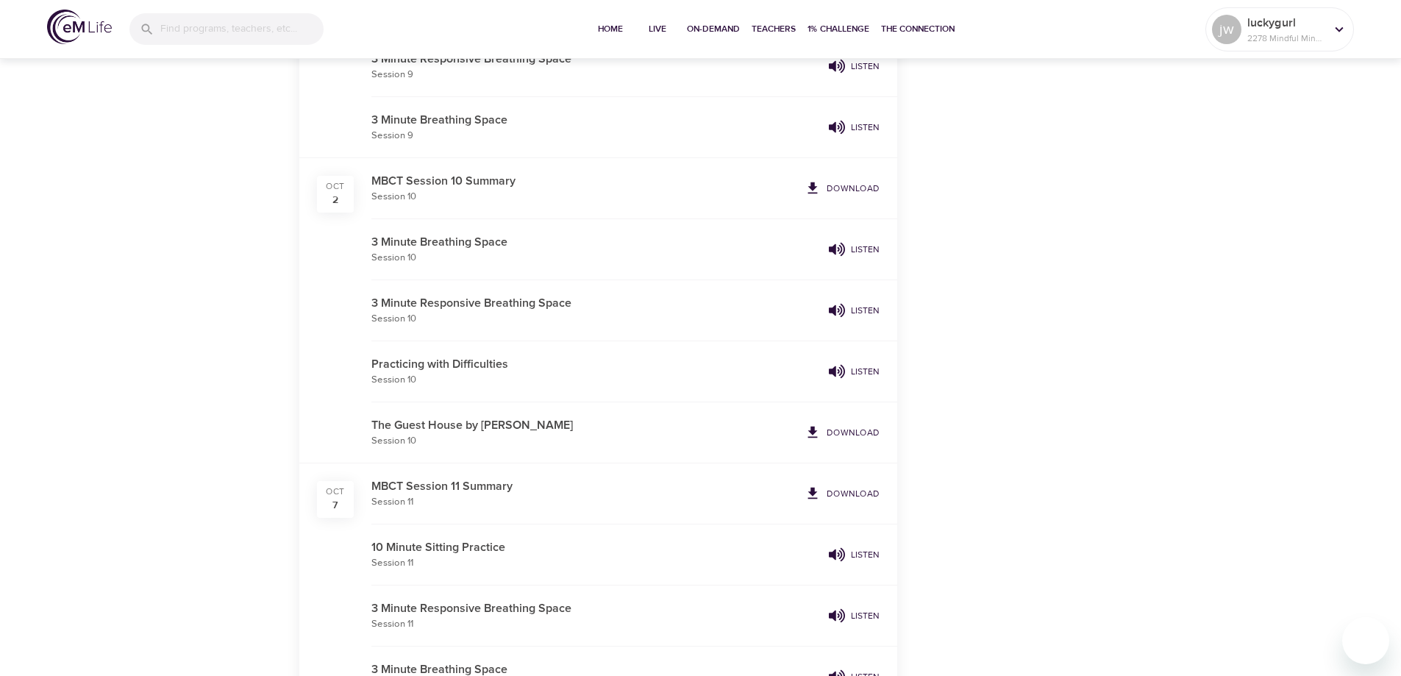
scroll to position [2501, 0]
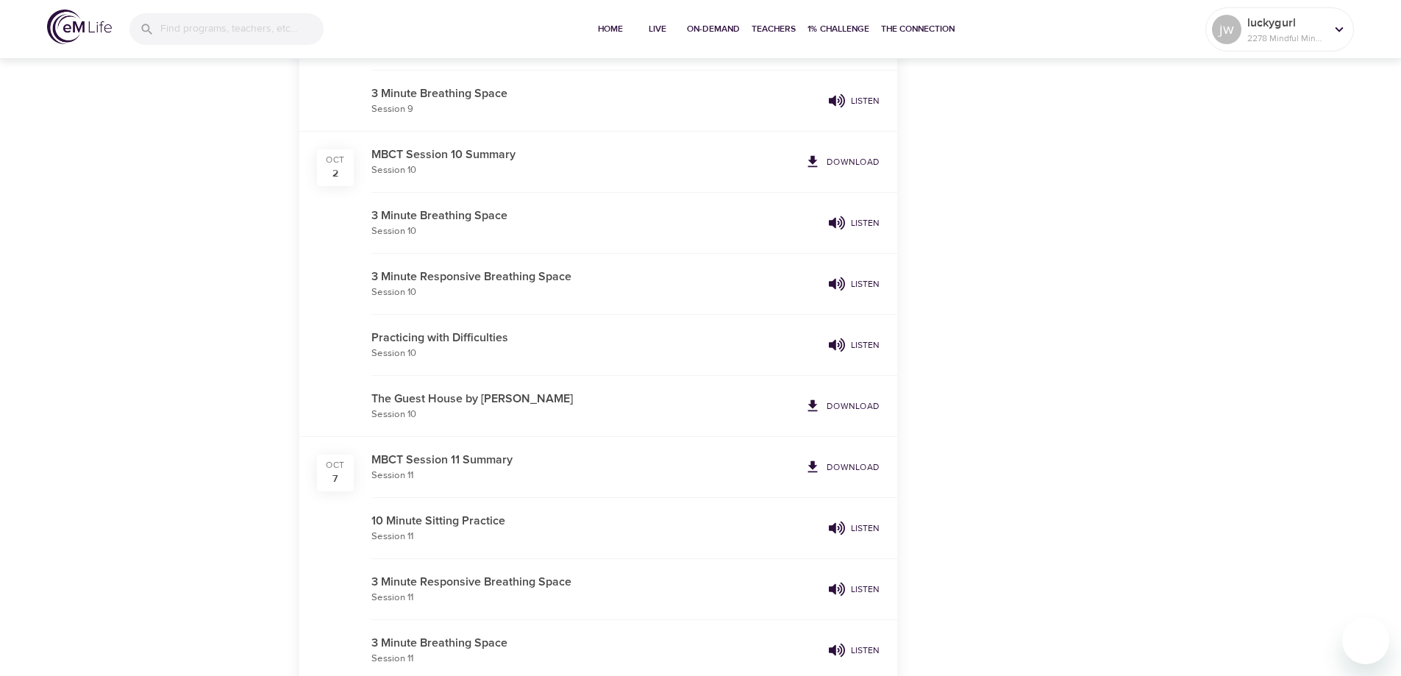
click at [861, 461] on p "Download" at bounding box center [853, 466] width 53 height 13
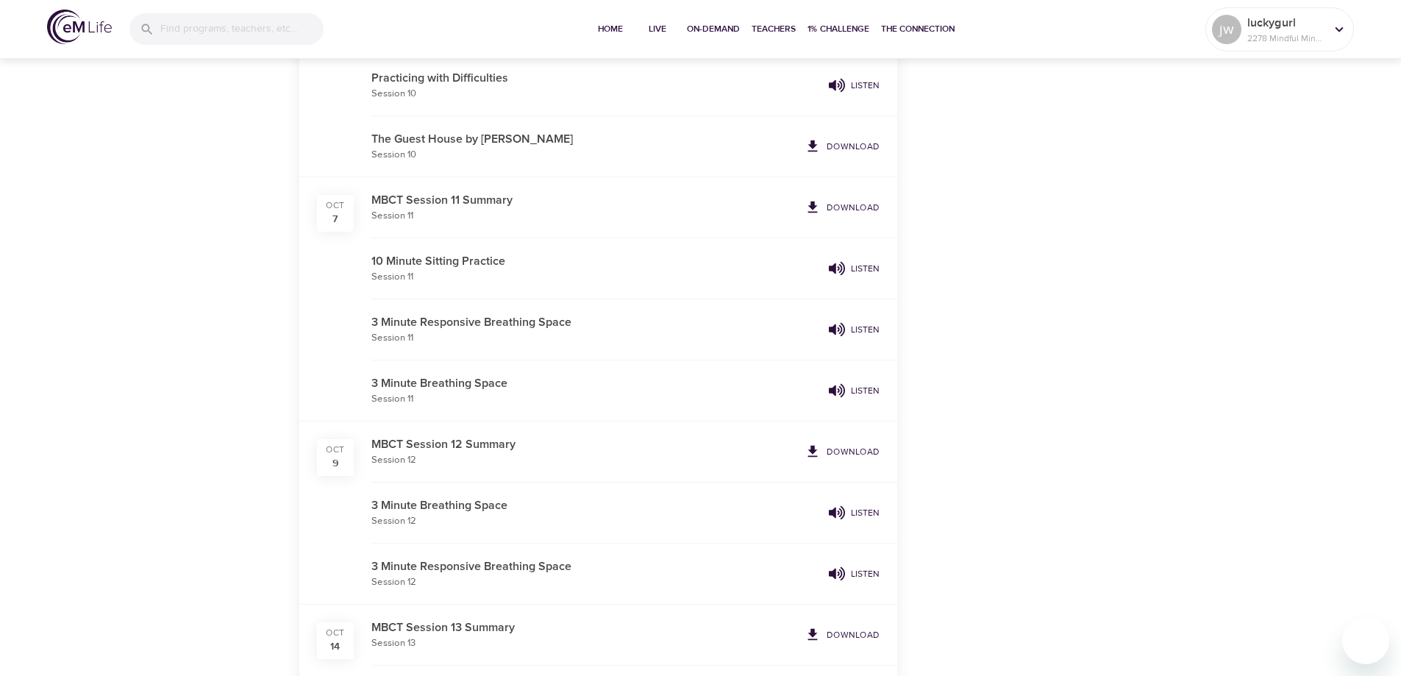
scroll to position [2795, 0]
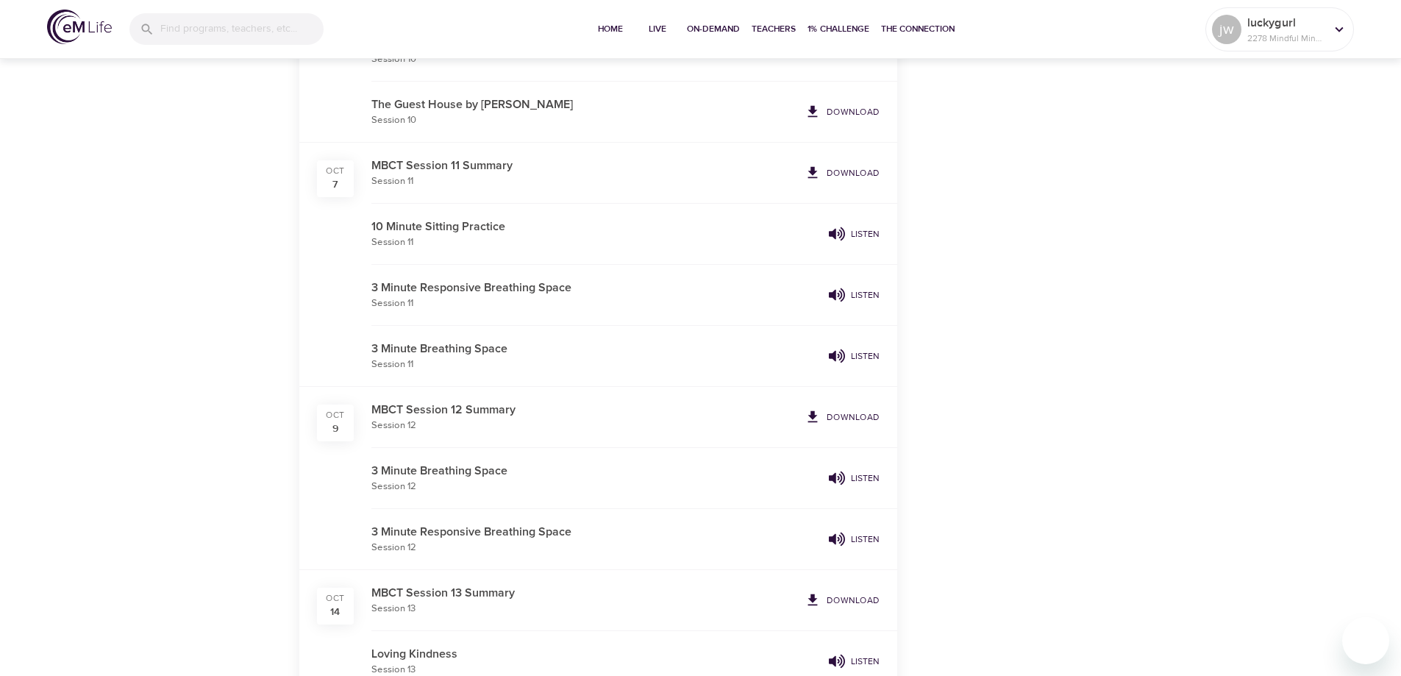
click at [843, 417] on p "Download" at bounding box center [853, 416] width 53 height 13
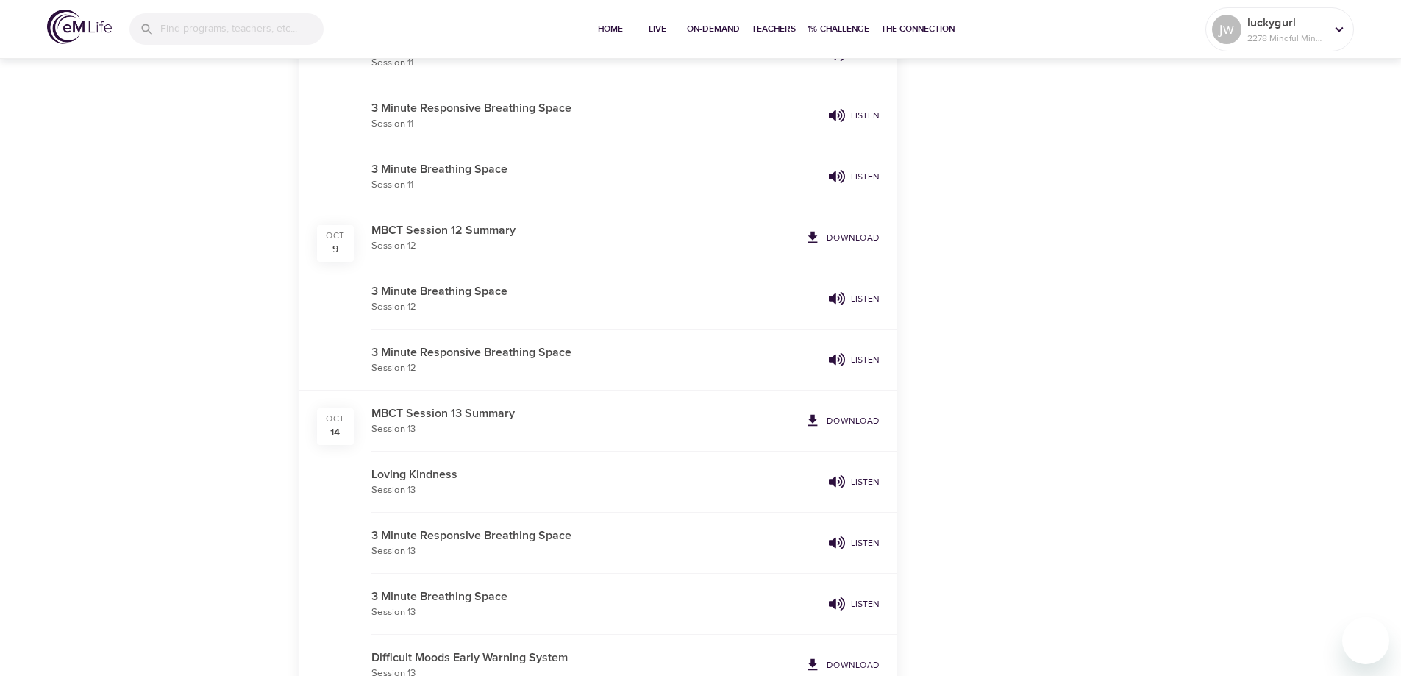
scroll to position [3015, 0]
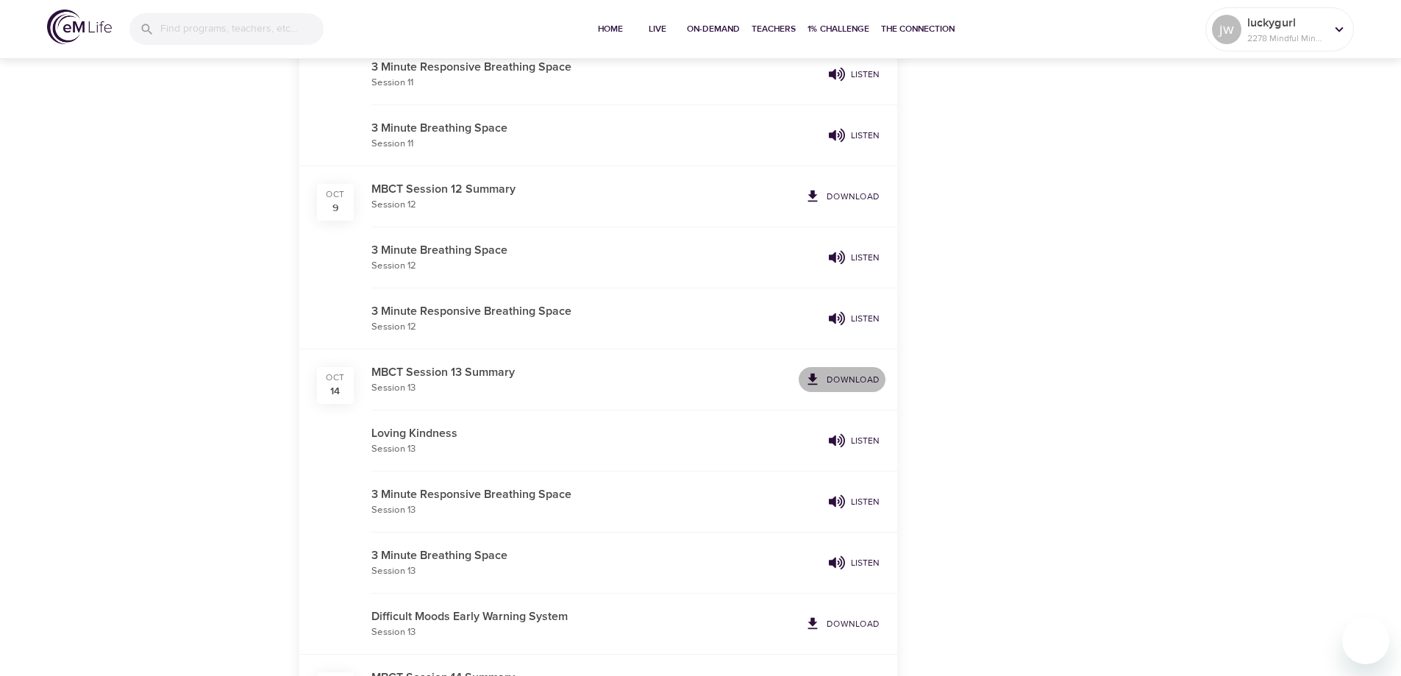
click at [849, 376] on p "Download" at bounding box center [853, 379] width 53 height 13
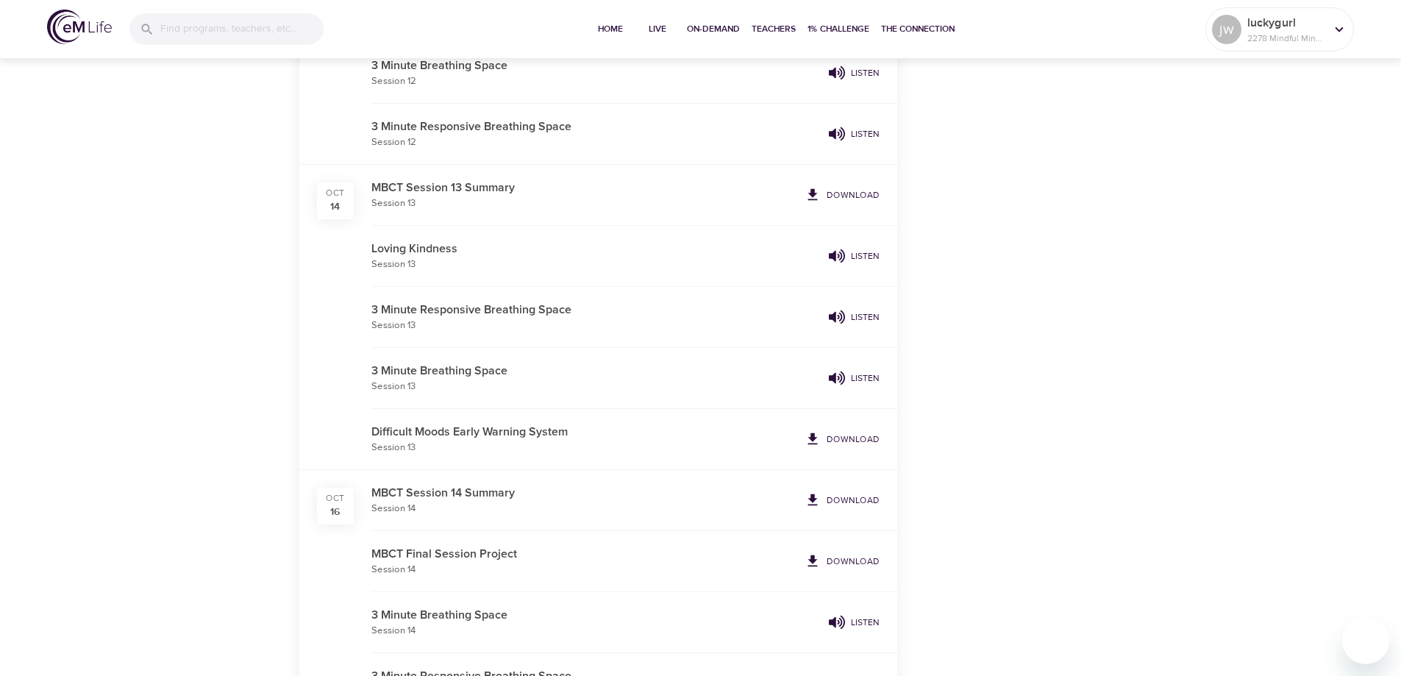
scroll to position [3236, 0]
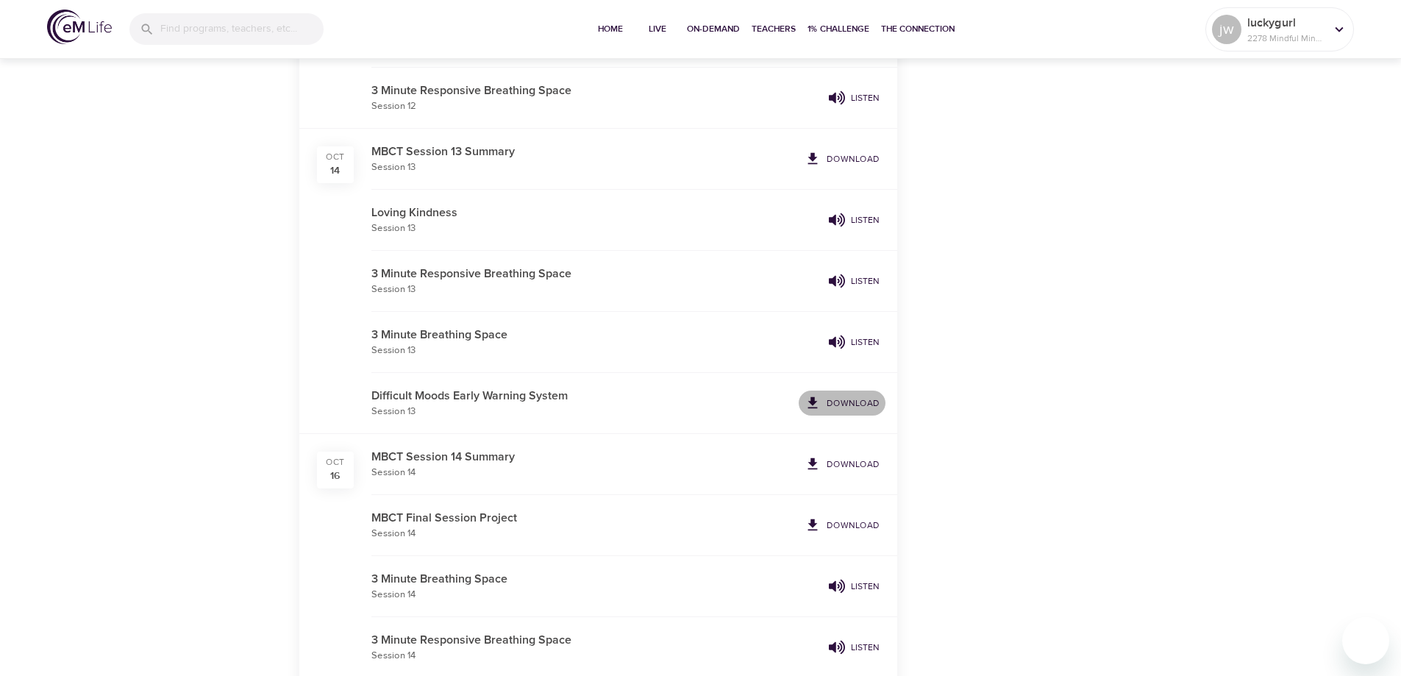
click at [850, 399] on p "Download" at bounding box center [853, 402] width 53 height 13
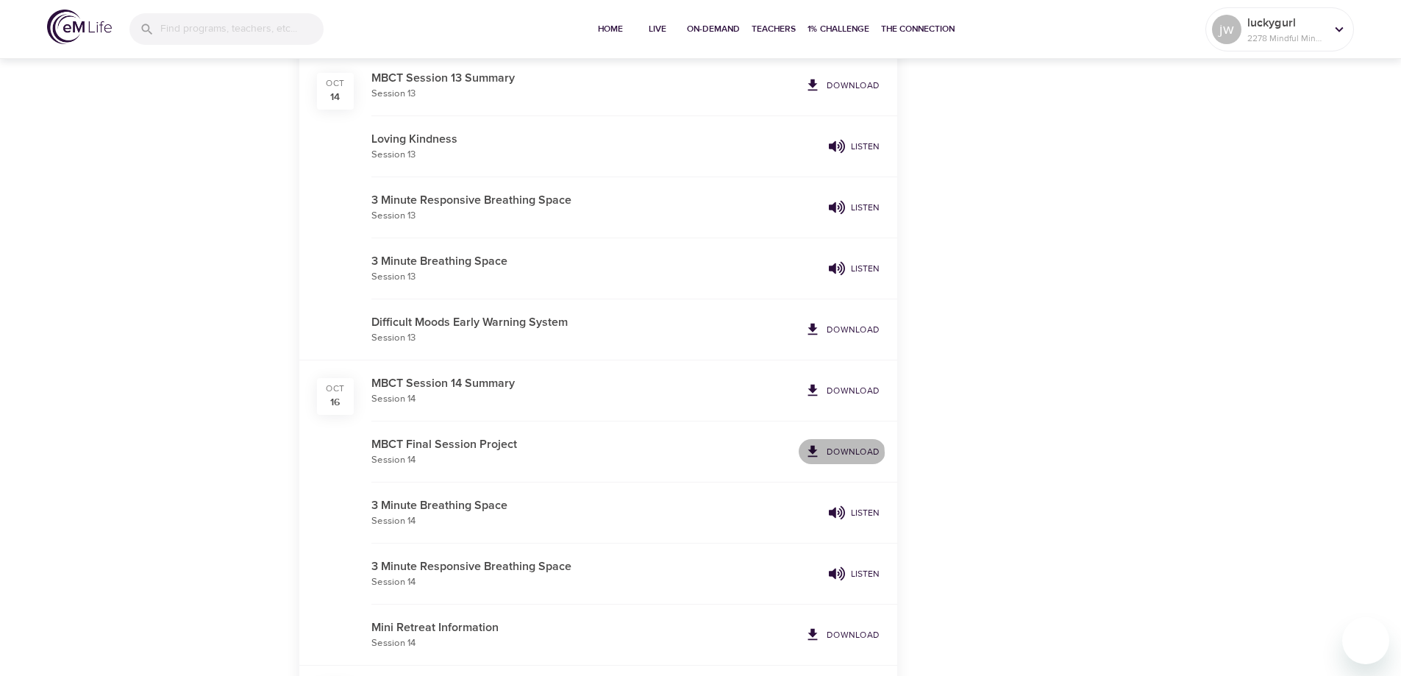
click at [842, 453] on p "Download" at bounding box center [853, 451] width 53 height 13
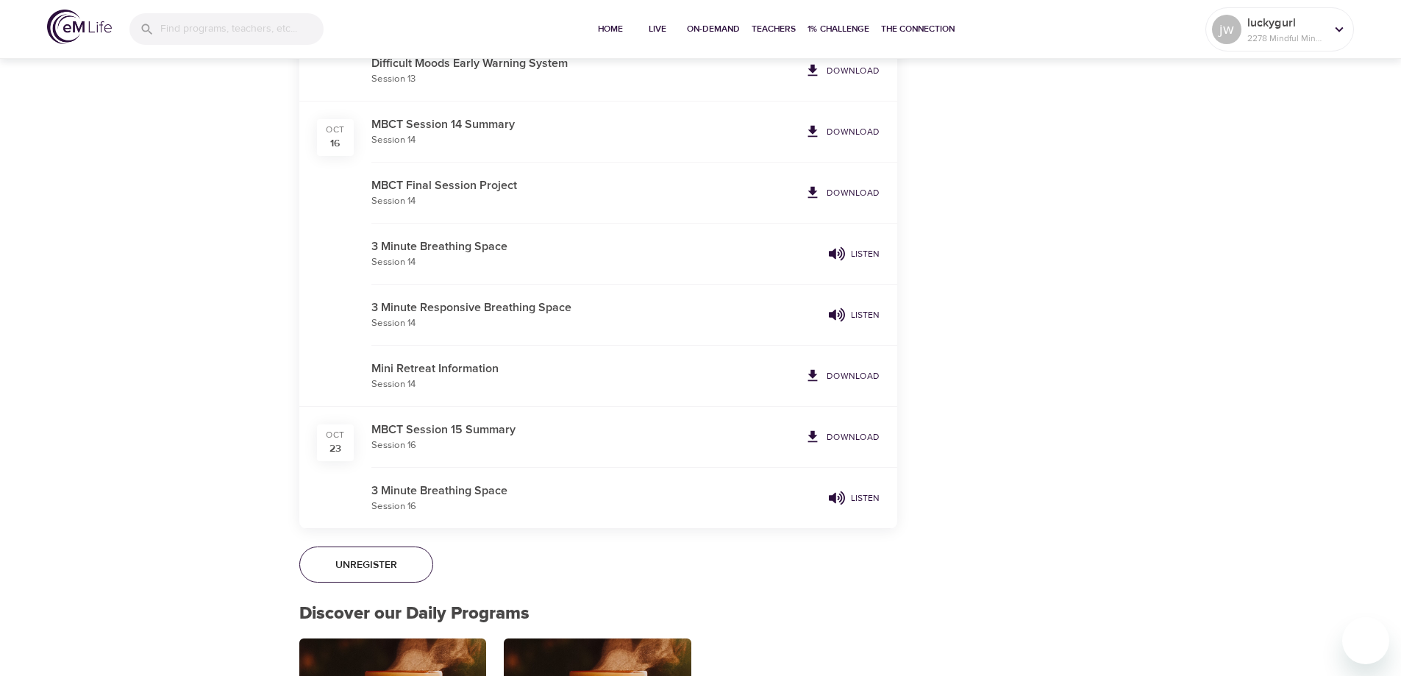
scroll to position [3604, 0]
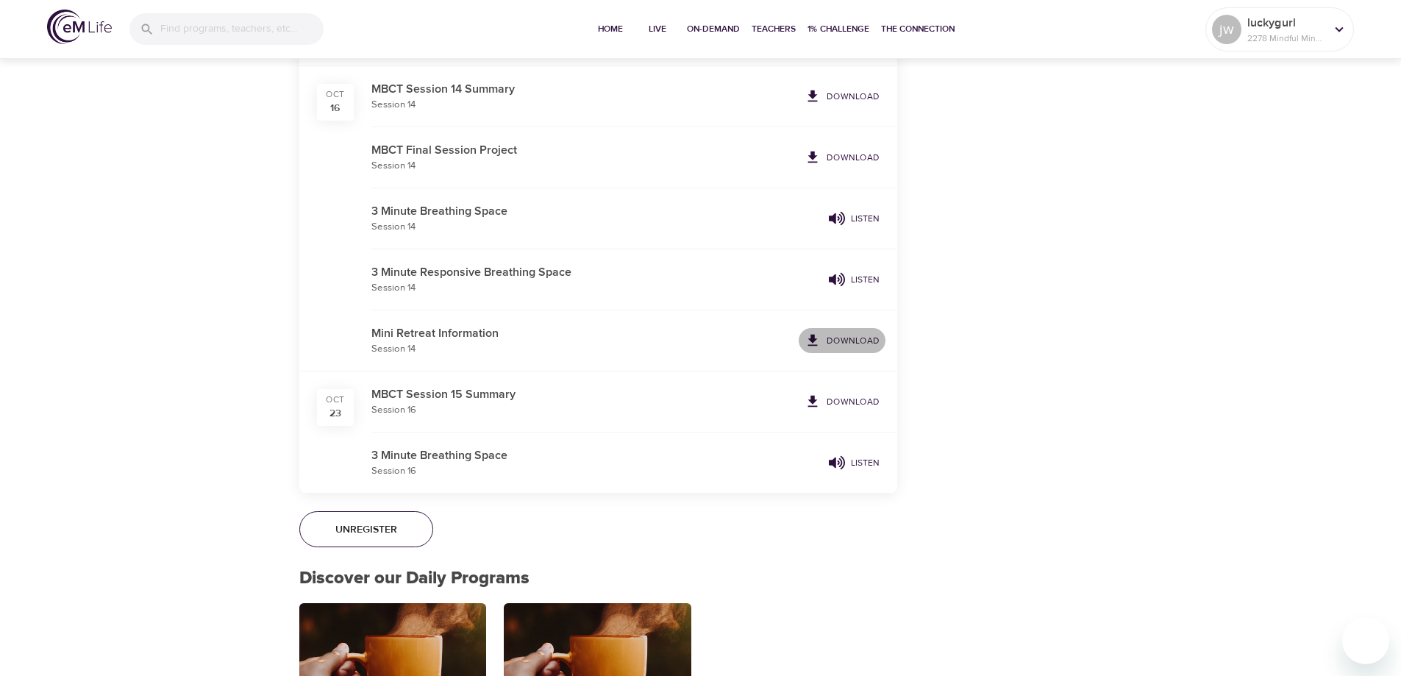
click at [852, 340] on p "Download" at bounding box center [853, 340] width 53 height 13
click at [859, 396] on p "Download" at bounding box center [853, 401] width 53 height 13
